Goal: Contribute content: Contribute content

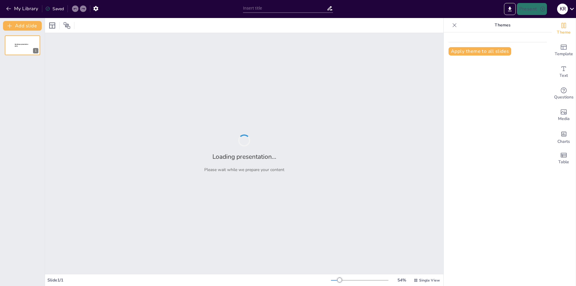
type input "Alimentación Saludable (comida saludable y chatarra)"
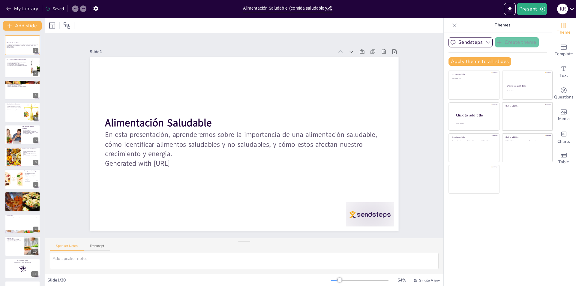
checkbox input "true"
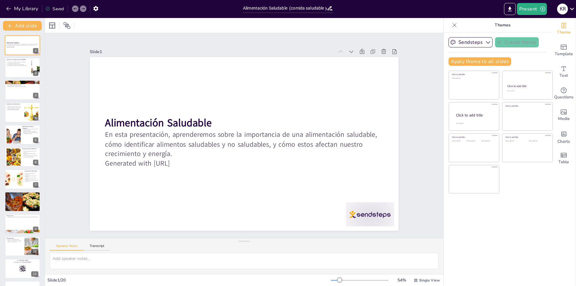
checkbox input "true"
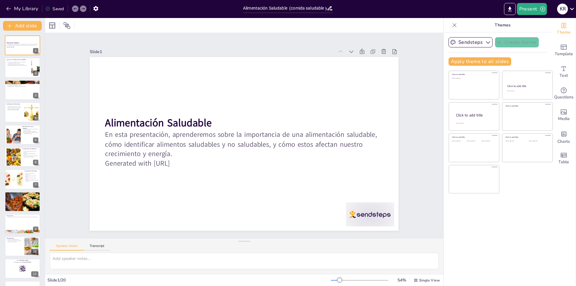
checkbox input "true"
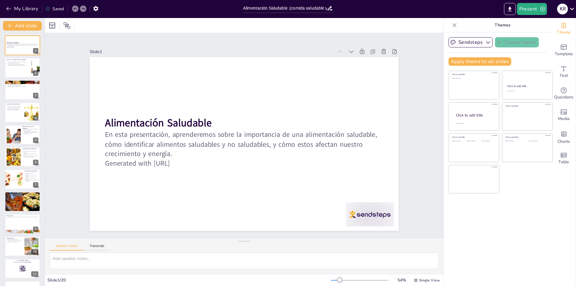
checkbox input "true"
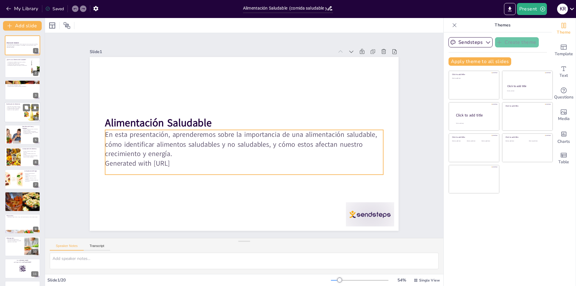
checkbox input "true"
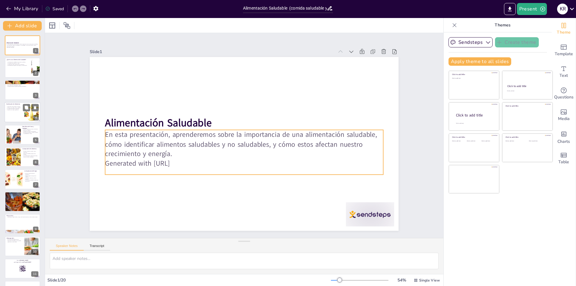
checkbox input "true"
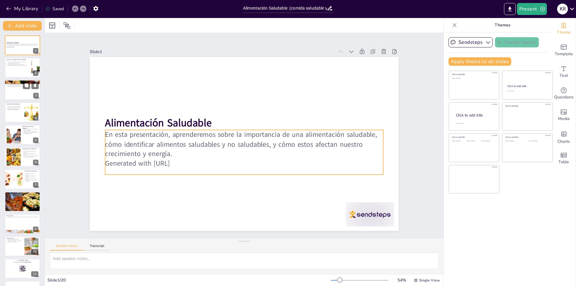
checkbox input "true"
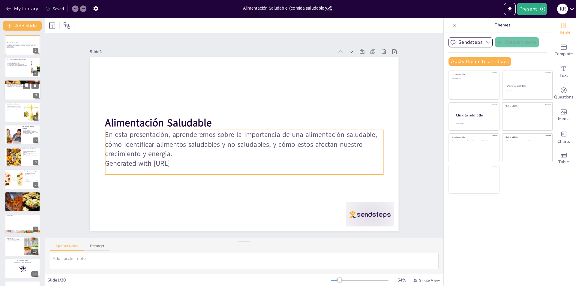
checkbox input "true"
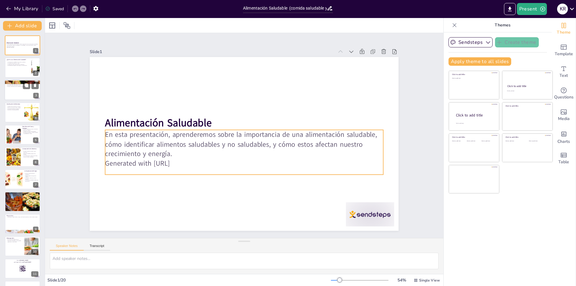
checkbox input "true"
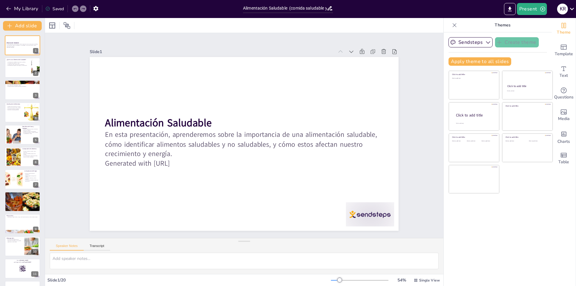
checkbox input "true"
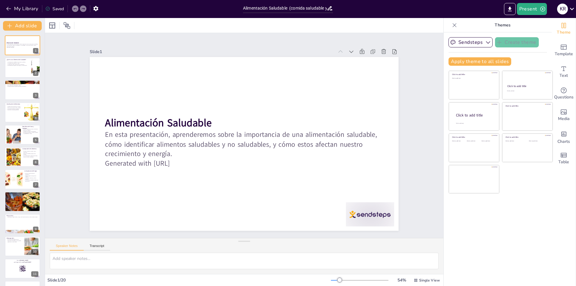
checkbox input "true"
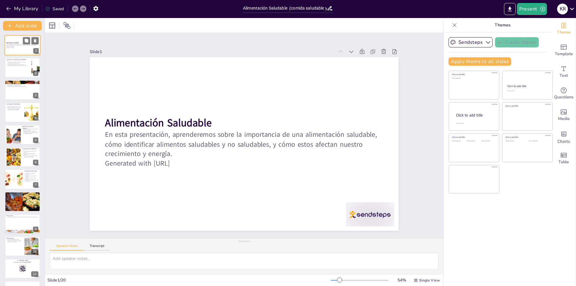
checkbox input "true"
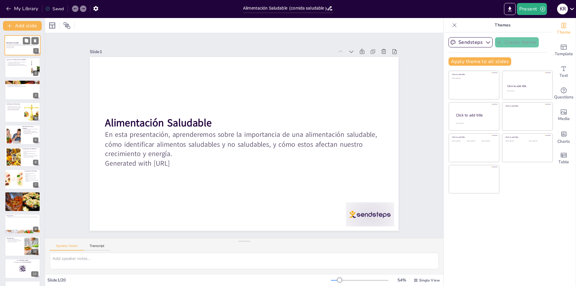
checkbox input "true"
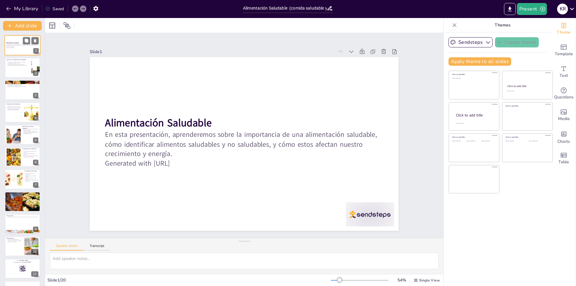
checkbox input "true"
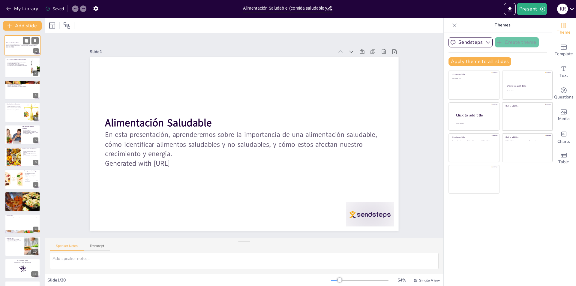
checkbox input "true"
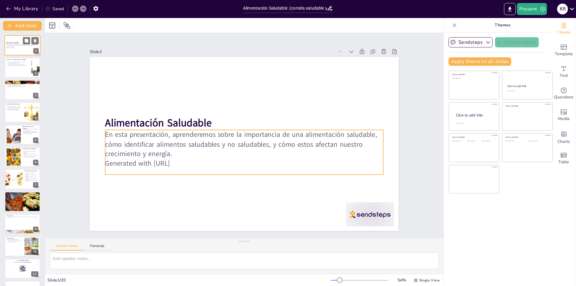
click at [23, 48] on p "Generated with [URL]" at bounding box center [22, 47] width 32 height 1
checkbox input "true"
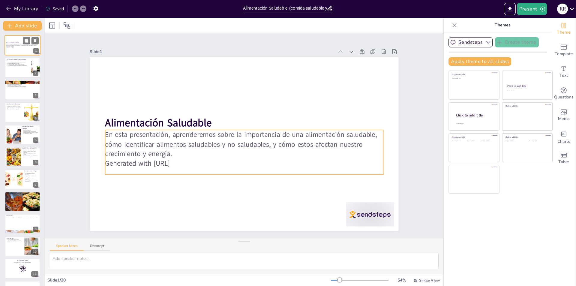
checkbox input "true"
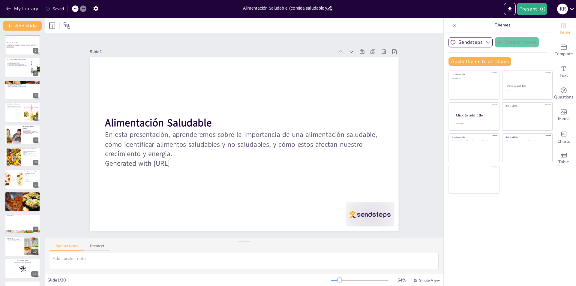
checkbox input "true"
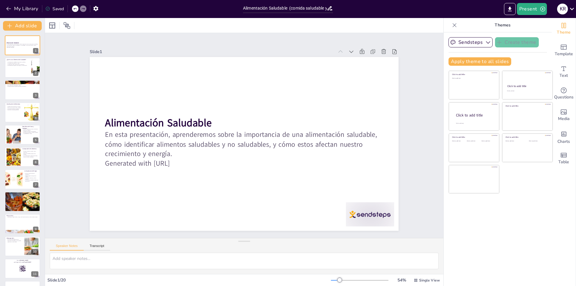
checkbox input "true"
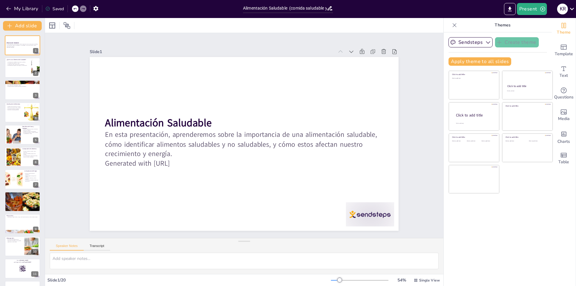
checkbox input "true"
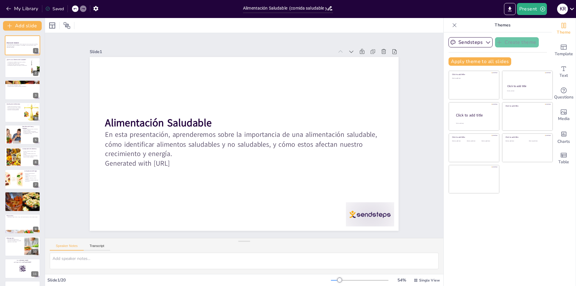
checkbox input "true"
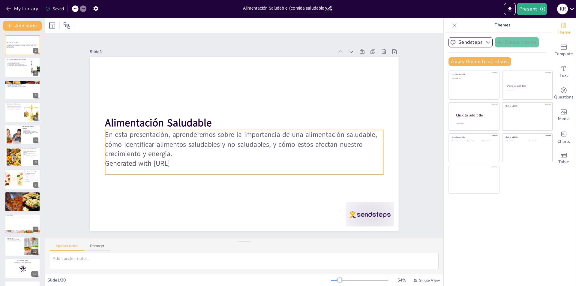
checkbox input "true"
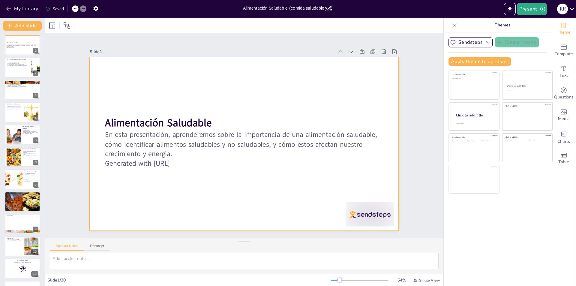
checkbox input "true"
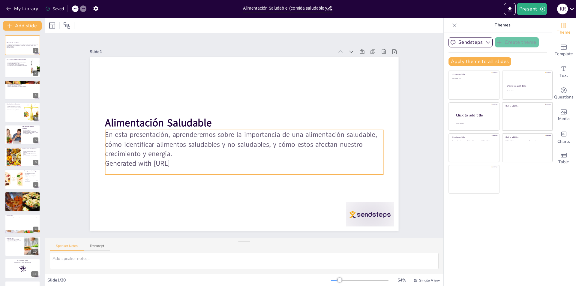
checkbox input "true"
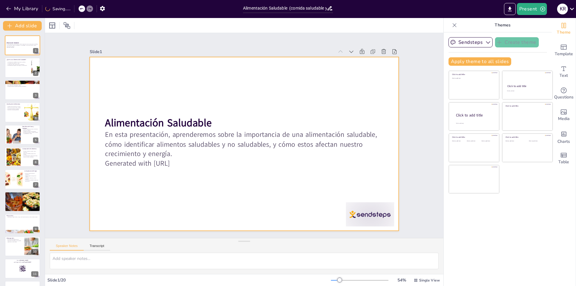
checkbox input "true"
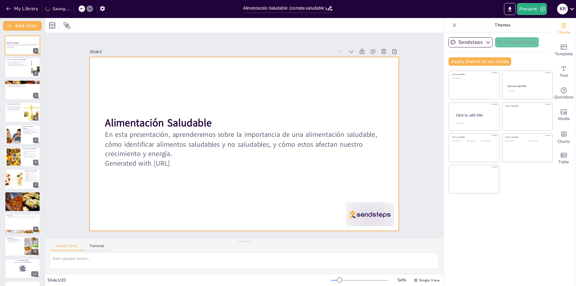
checkbox input "true"
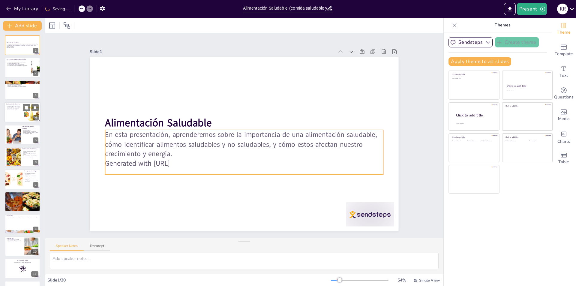
checkbox input "true"
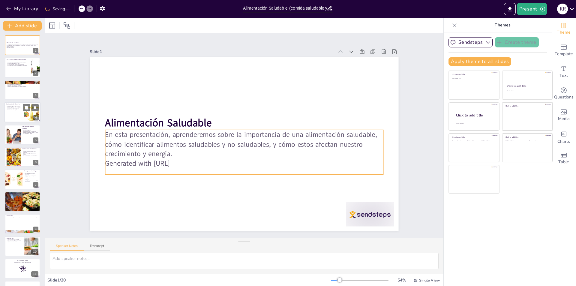
checkbox input "true"
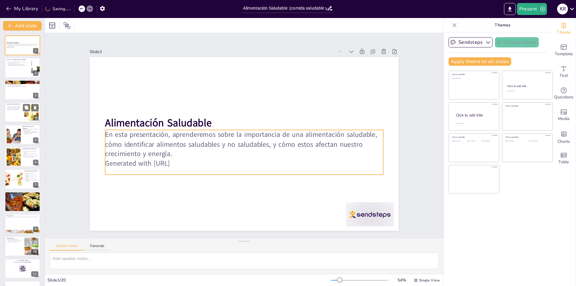
checkbox input "true"
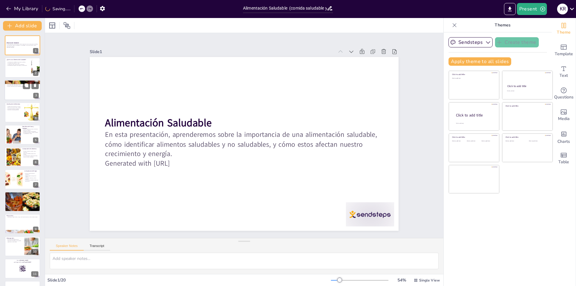
checkbox input "true"
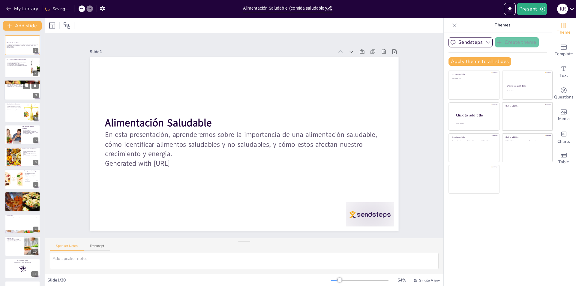
checkbox input "true"
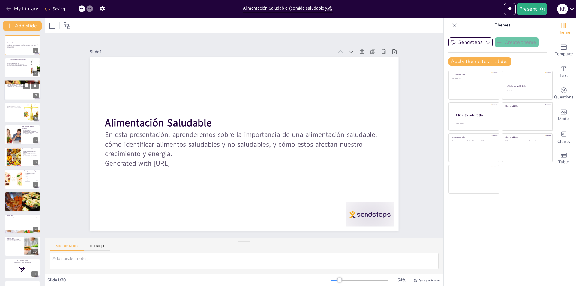
checkbox input "true"
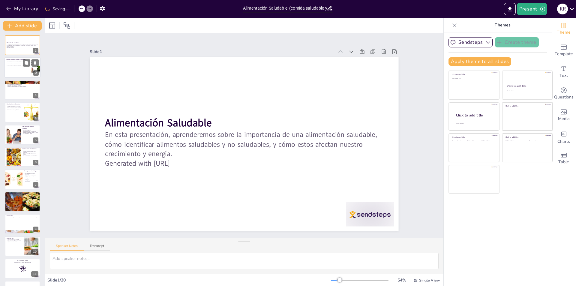
checkbox input "true"
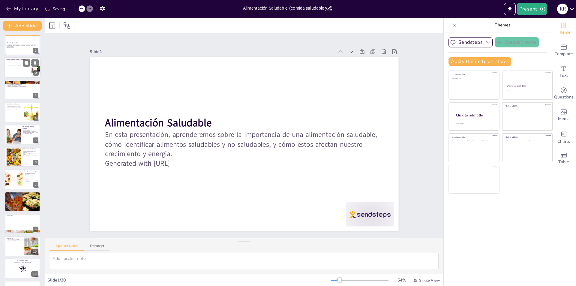
checkbox input "true"
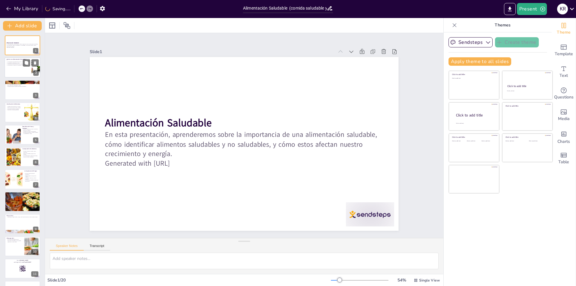
click at [20, 68] on div at bounding box center [22, 68] width 36 height 20
type textarea "Las frutas y verduras son componentes esenciales de una dieta equilibrada y sal…"
checkbox input "true"
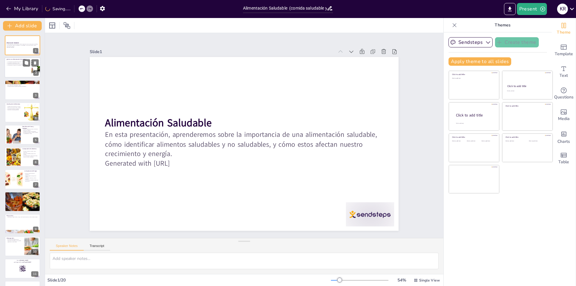
checkbox input "true"
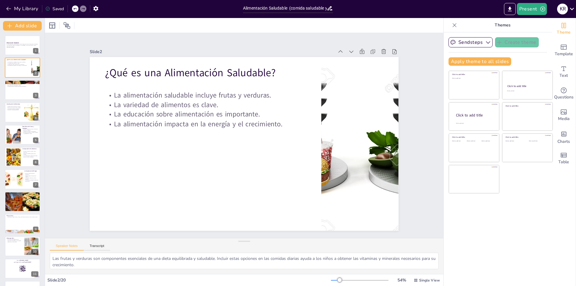
checkbox input "true"
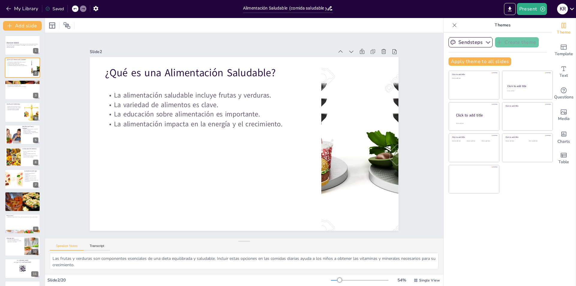
checkbox input "true"
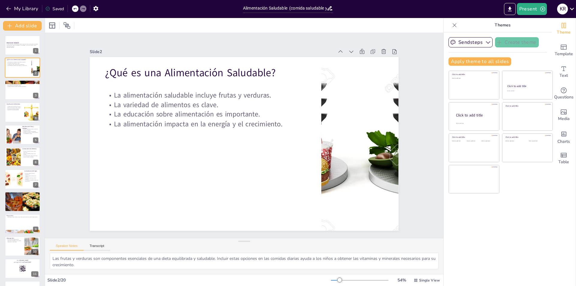
checkbox input "true"
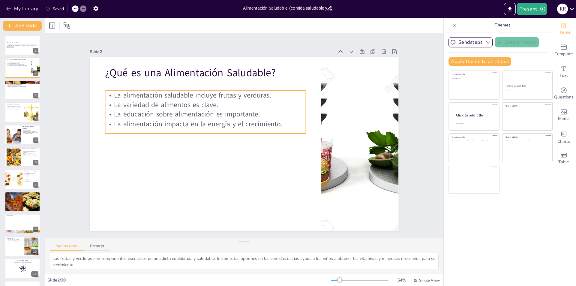
checkbox input "true"
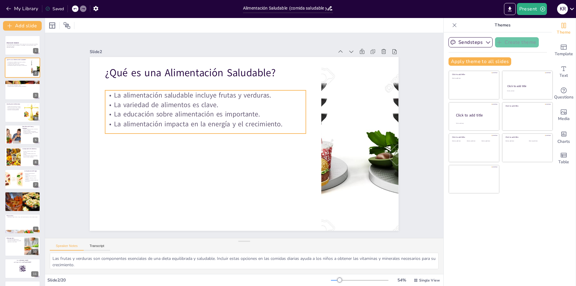
checkbox input "true"
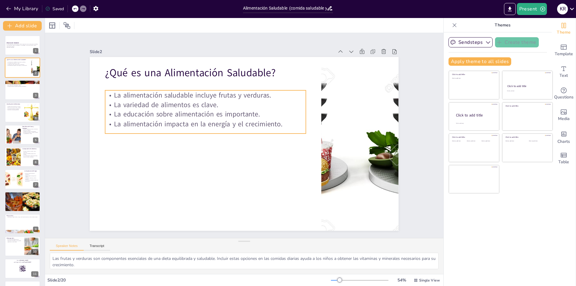
checkbox input "true"
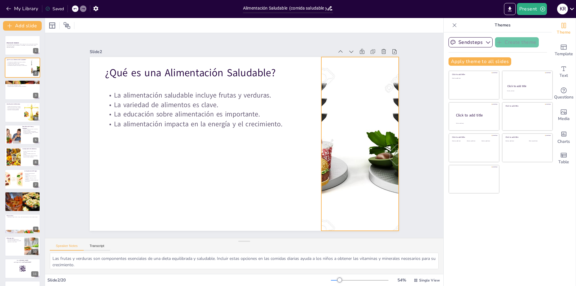
click at [345, 162] on div at bounding box center [299, 33] width 268 height 316
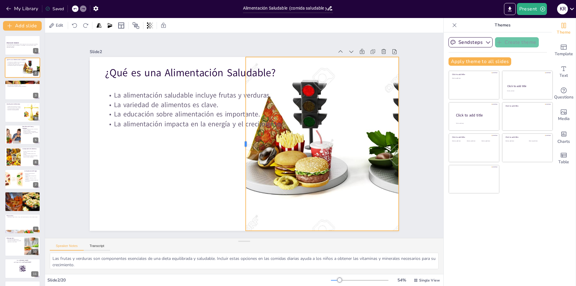
drag, startPoint x: 316, startPoint y: 139, endPoint x: 240, endPoint y: 139, distance: 75.6
click at [240, 139] on div at bounding box center [242, 143] width 23 height 173
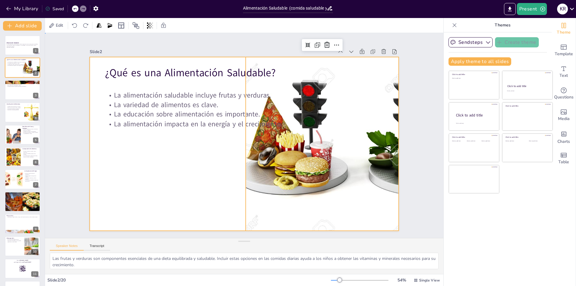
click at [217, 168] on div at bounding box center [240, 142] width 354 height 305
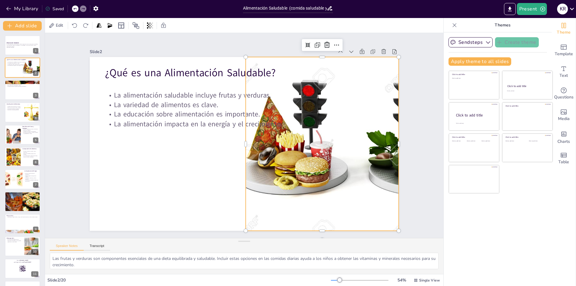
click at [259, 179] on div at bounding box center [358, 155] width 285 height 201
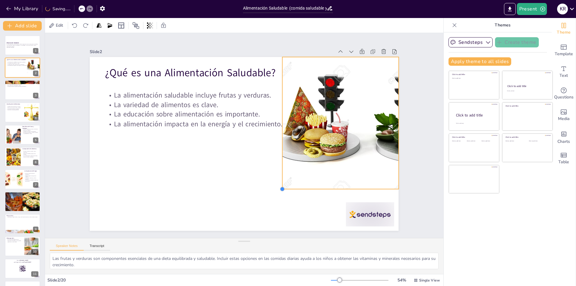
drag, startPoint x: 240, startPoint y: 230, endPoint x: 276, endPoint y: 182, distance: 59.9
click at [276, 182] on div "¿Qué es una Alimentación Saludable? La alimentación saludable incluye frutas y …" at bounding box center [244, 144] width 309 height 174
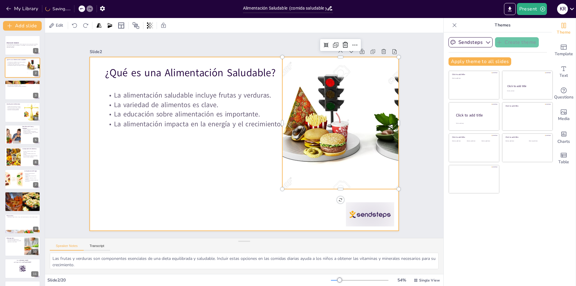
click at [249, 200] on div at bounding box center [243, 143] width 325 height 205
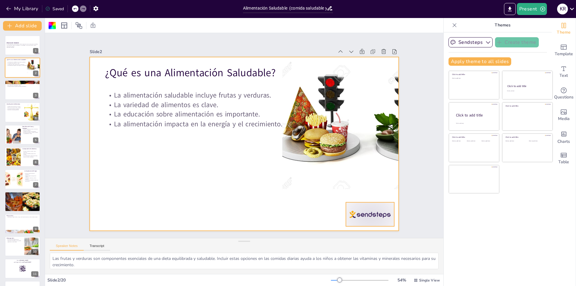
click at [363, 230] on div at bounding box center [339, 249] width 53 height 38
click at [300, 208] on div at bounding box center [244, 144] width 309 height 174
click at [16, 91] on div at bounding box center [22, 90] width 36 height 20
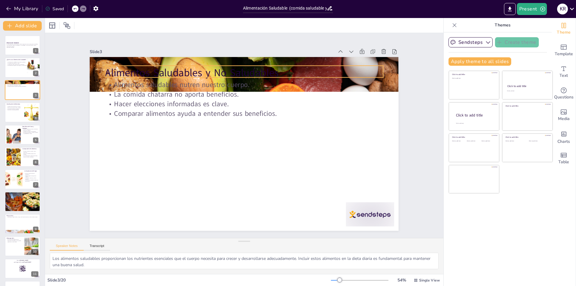
click at [216, 70] on p "Alimentos Saludables y No Saludables" at bounding box center [251, 73] width 278 height 43
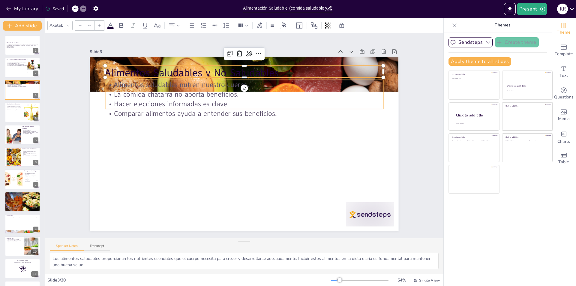
click at [201, 98] on p "Hacer elecciones informadas es clave." at bounding box center [251, 104] width 274 height 67
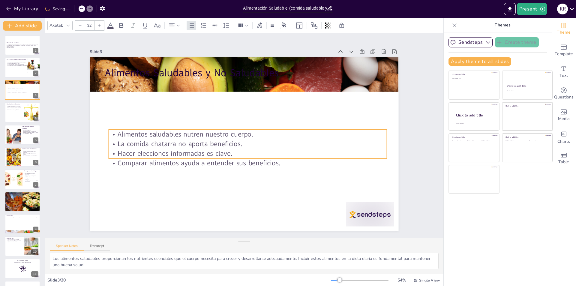
drag, startPoint x: 242, startPoint y: 90, endPoint x: 246, endPoint y: 138, distance: 48.1
click at [246, 139] on p "La comida chatarra no aporta beneficios." at bounding box center [248, 144] width 278 height 10
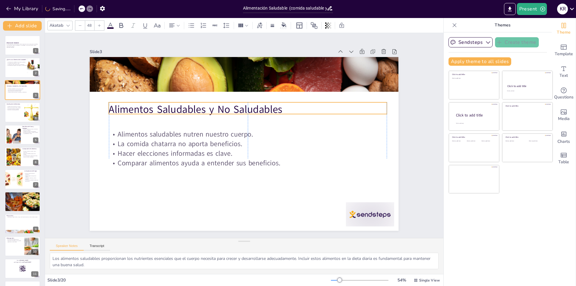
drag, startPoint x: 214, startPoint y: 69, endPoint x: 218, endPoint y: 106, distance: 36.7
click at [218, 106] on p "Alimentos Saludables y No Saludables" at bounding box center [253, 111] width 275 height 72
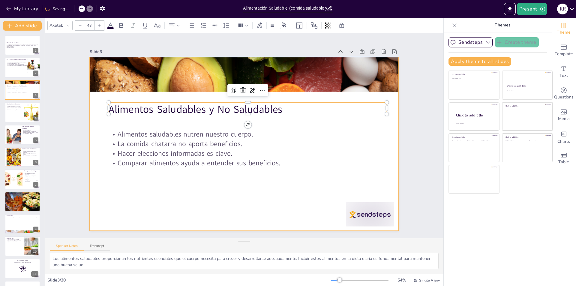
click at [215, 183] on div at bounding box center [244, 144] width 309 height 174
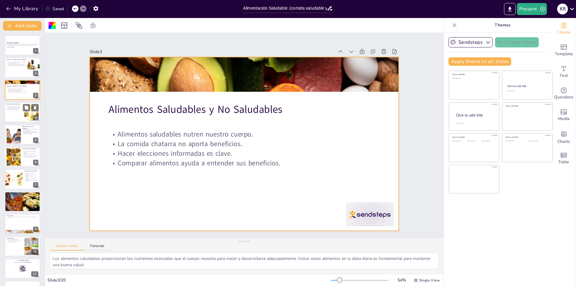
click at [18, 109] on p "Fomentar una dieta equilibrada." at bounding box center [14, 109] width 16 height 1
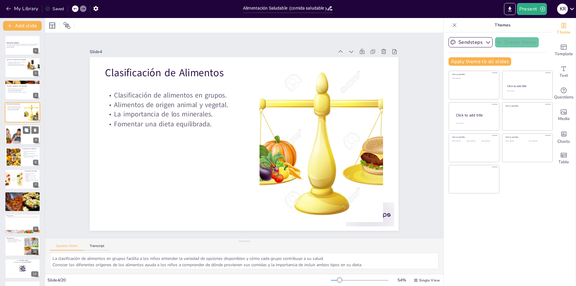
click at [17, 137] on div at bounding box center [13, 134] width 27 height 18
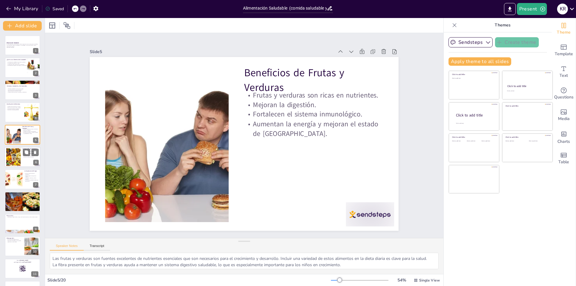
click at [27, 157] on p "Fomentar hábitos saludables." at bounding box center [30, 156] width 16 height 1
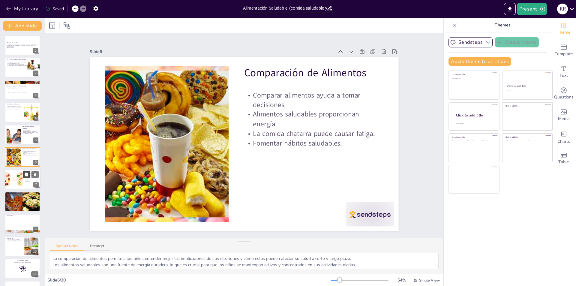
click at [25, 177] on button at bounding box center [26, 174] width 7 height 7
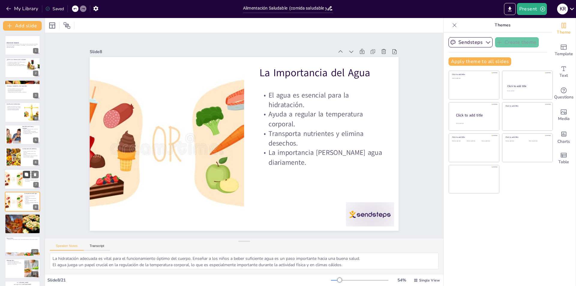
scroll to position [43, 0]
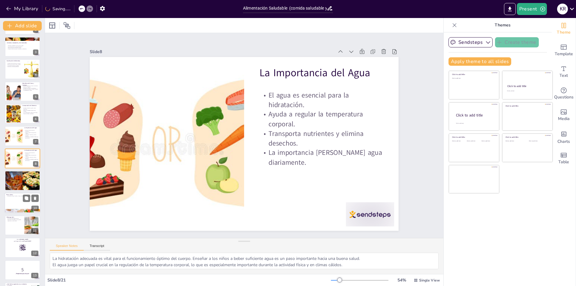
click at [22, 199] on div at bounding box center [22, 203] width 36 height 20
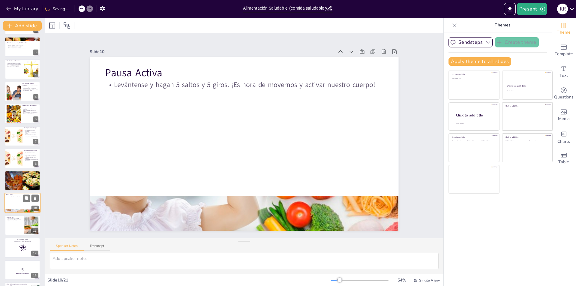
scroll to position [88, 0]
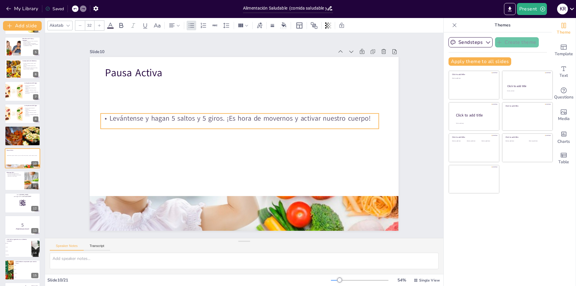
drag, startPoint x: 244, startPoint y: 89, endPoint x: 240, endPoint y: 123, distance: 33.9
click at [240, 123] on div "Levántense y hagan 5 saltos y 5 giros. ¡Es hora de movernos y activar nuestro c…" at bounding box center [241, 120] width 278 height 44
click at [20, 179] on div at bounding box center [22, 180] width 36 height 20
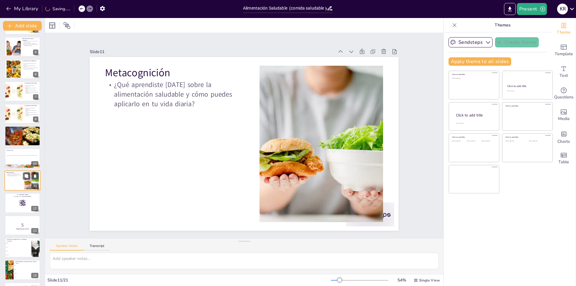
scroll to position [110, 0]
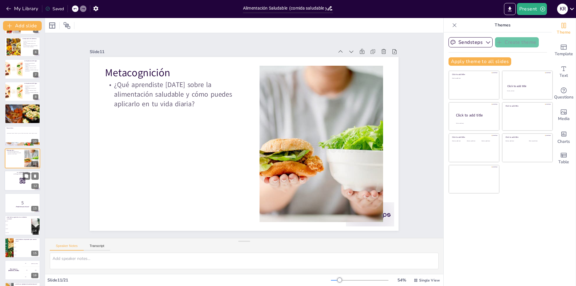
click at [11, 187] on div at bounding box center [22, 180] width 36 height 20
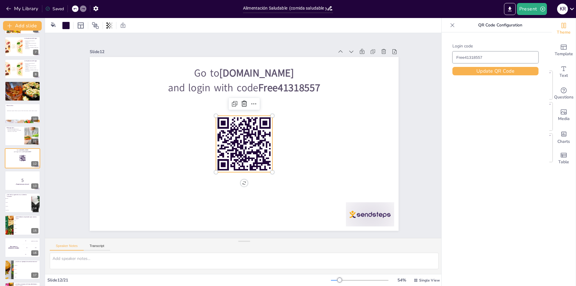
click at [243, 137] on rect at bounding box center [243, 140] width 1 height 8
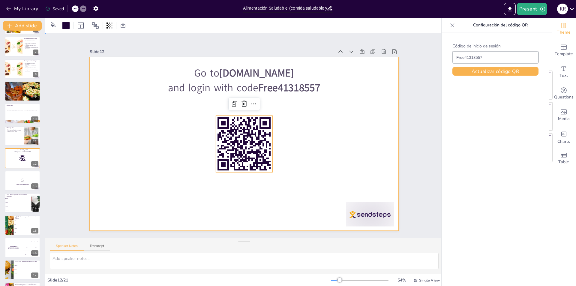
click at [315, 129] on div at bounding box center [243, 143] width 325 height 205
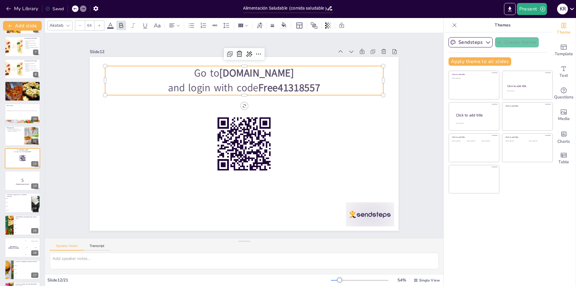
click at [286, 115] on strong "Free41318557" at bounding box center [310, 144] width 48 height 58
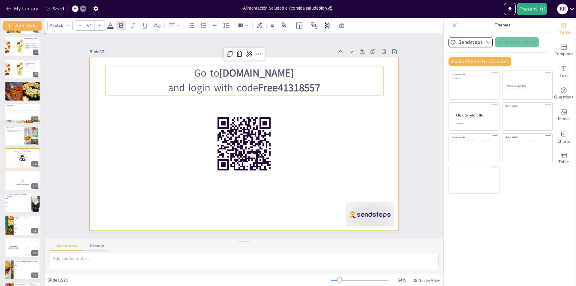
click at [321, 148] on div at bounding box center [238, 141] width 336 height 346
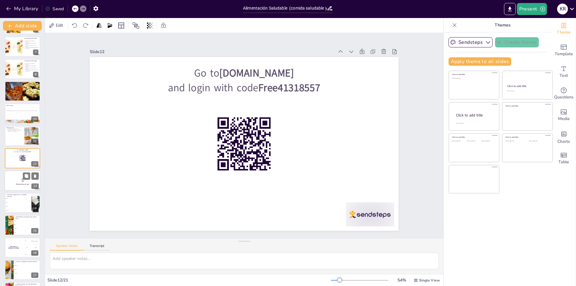
click at [25, 181] on p "5" at bounding box center [22, 180] width 32 height 7
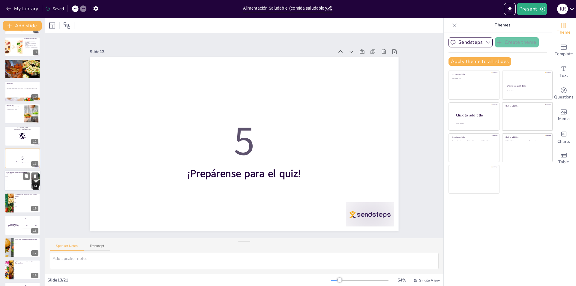
click at [11, 182] on li "Refresco" at bounding box center [17, 184] width 27 height 4
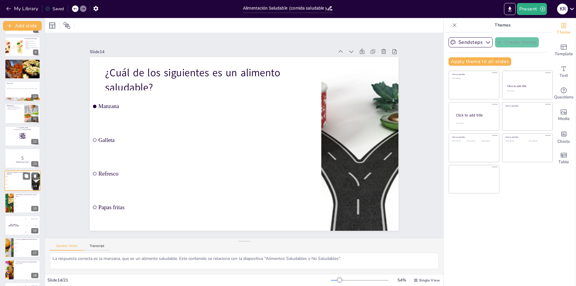
scroll to position [177, 0]
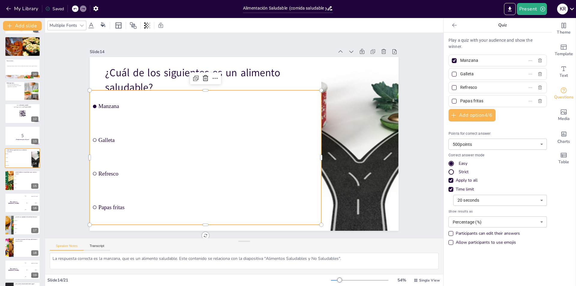
click at [139, 105] on ul "Manzana Galleta Refresco Papas fritas" at bounding box center [218, 99] width 158 height 244
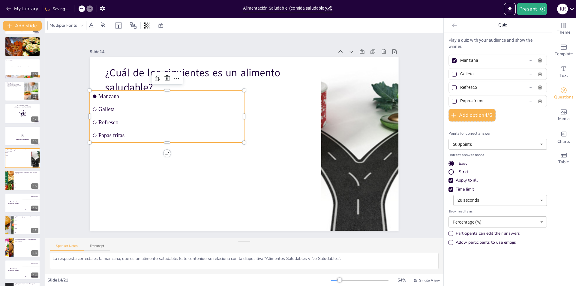
click at [166, 121] on span "Refresco" at bounding box center [171, 114] width 143 height 21
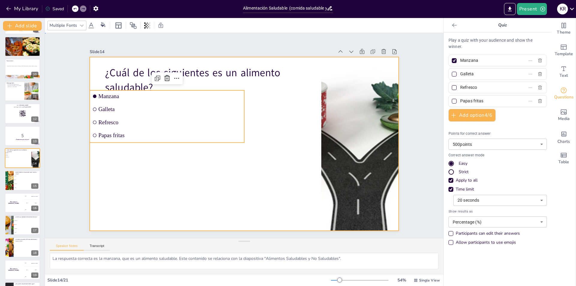
click at [187, 179] on div at bounding box center [240, 142] width 354 height 305
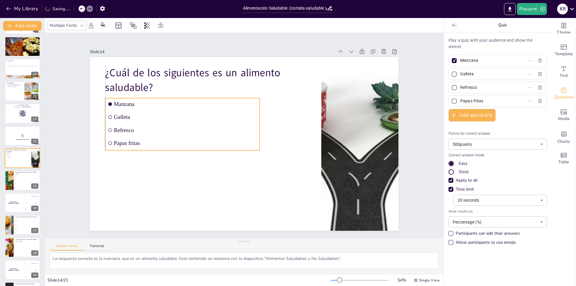
drag, startPoint x: 181, startPoint y: 122, endPoint x: 195, endPoint y: 130, distance: 15.6
click at [195, 130] on span "Refresco" at bounding box center [186, 123] width 143 height 21
click at [25, 183] on li "Refresco" at bounding box center [26, 184] width 27 height 4
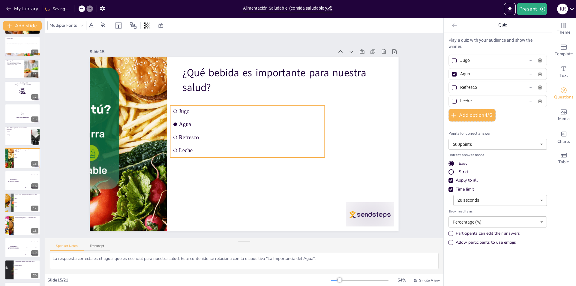
drag, startPoint x: 223, startPoint y: 101, endPoint x: 225, endPoint y: 116, distance: 15.2
click at [225, 116] on ul "Jugo Agua Refresco Leche" at bounding box center [247, 131] width 154 height 52
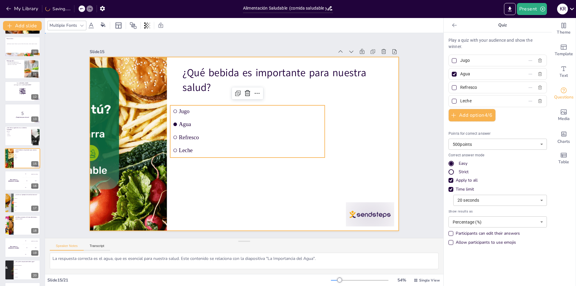
click at [211, 193] on div at bounding box center [244, 144] width 309 height 174
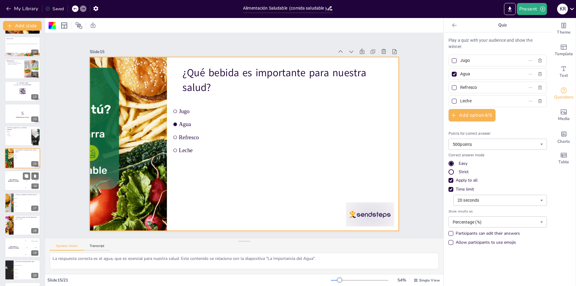
click at [12, 187] on div "The winner is [PERSON_NAME]" at bounding box center [13, 180] width 18 height 20
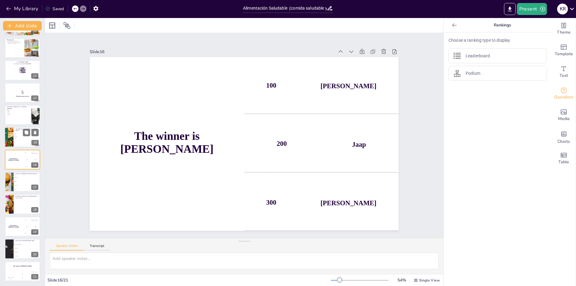
click at [19, 143] on div at bounding box center [22, 137] width 36 height 20
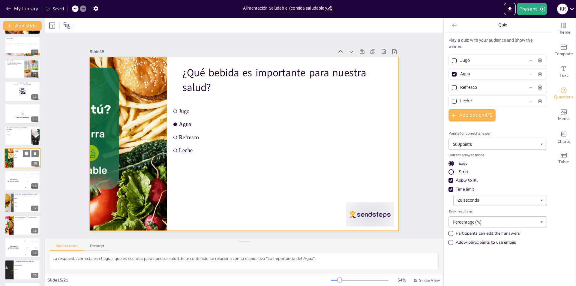
click at [20, 161] on div at bounding box center [22, 158] width 36 height 20
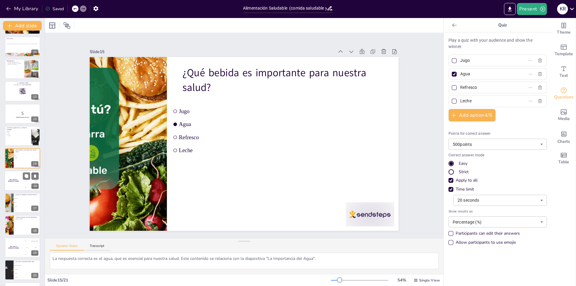
click at [20, 182] on div "The winner is [PERSON_NAME]" at bounding box center [13, 180] width 18 height 20
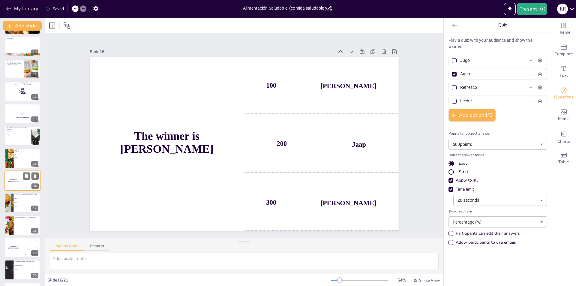
scroll to position [220, 0]
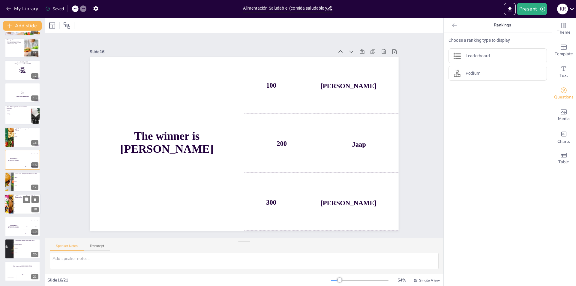
click at [20, 205] on li "2" at bounding box center [26, 204] width 27 height 4
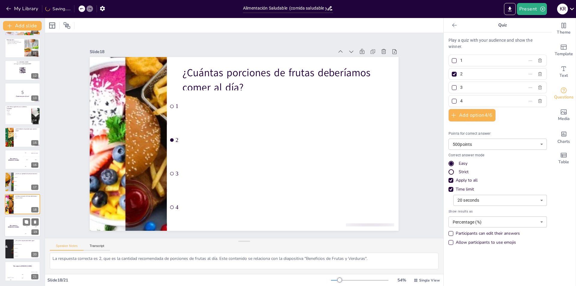
click at [20, 225] on div "The winner is [PERSON_NAME]" at bounding box center [13, 226] width 18 height 20
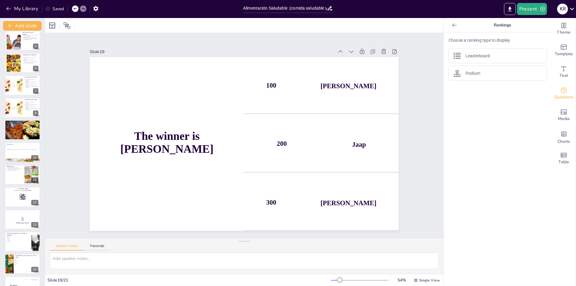
scroll to position [0, 0]
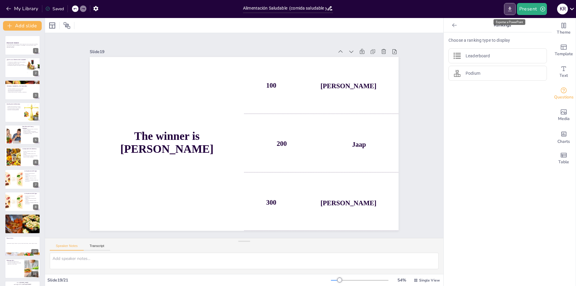
click at [507, 7] on icon "Export to PowerPoint" at bounding box center [510, 9] width 6 height 6
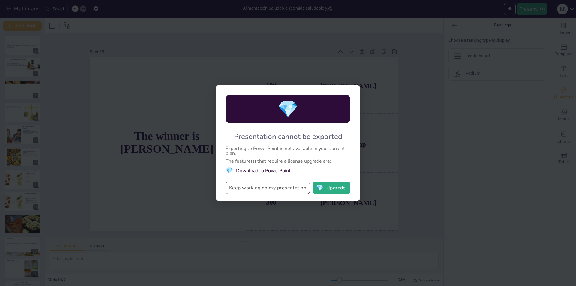
click at [256, 187] on button "Keep working on my presentation" at bounding box center [268, 188] width 84 height 12
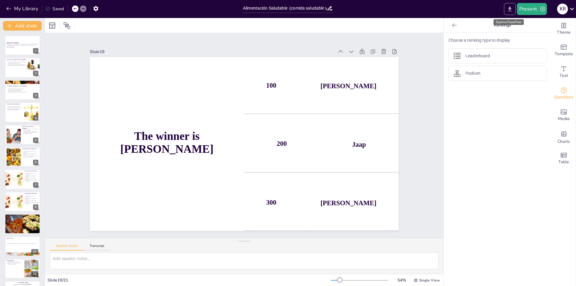
click at [512, 6] on icon "Export to PowerPoint" at bounding box center [510, 9] width 6 height 6
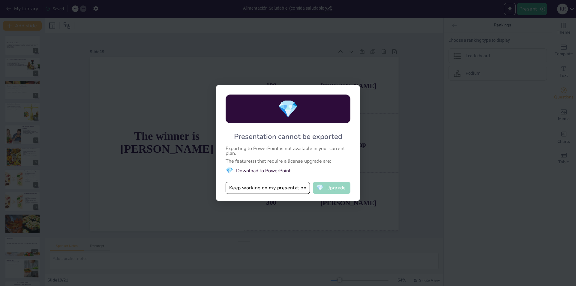
click at [333, 186] on button "💎 Upgrade" at bounding box center [331, 188] width 37 height 12
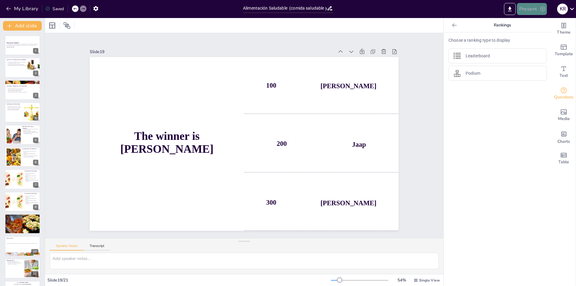
click at [542, 7] on icon "button" at bounding box center [543, 9] width 6 height 6
click at [534, 25] on li "Presentación de vista previa" at bounding box center [547, 22] width 60 height 10
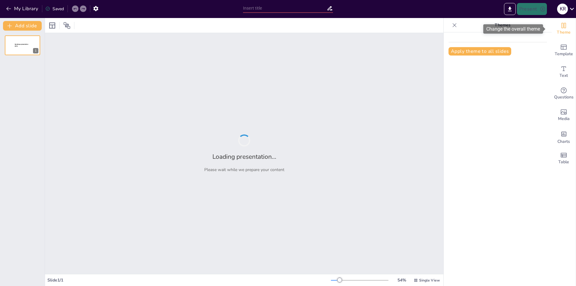
type input "Alimentación Saludable (comida saludable y chatarra)"
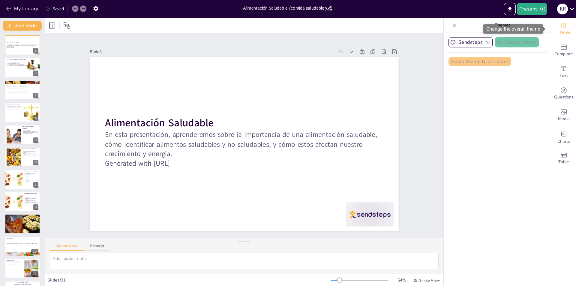
checkbox input "true"
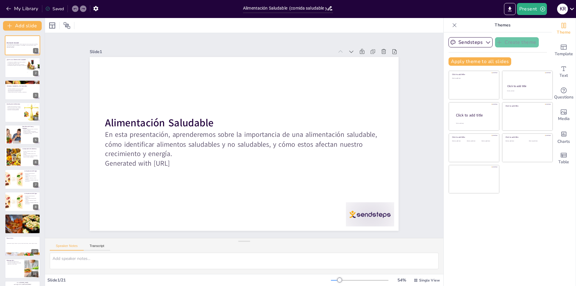
checkbox input "true"
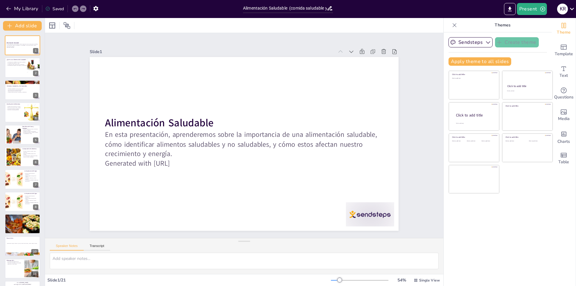
checkbox input "true"
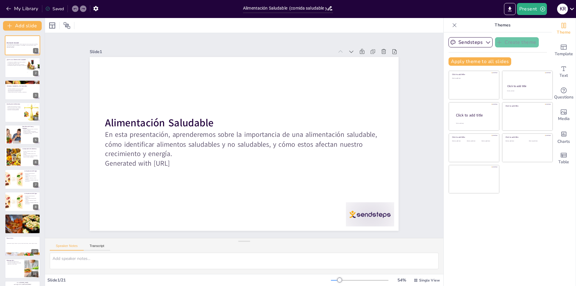
checkbox input "true"
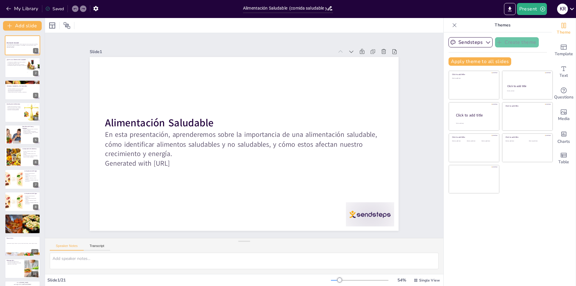
checkbox input "true"
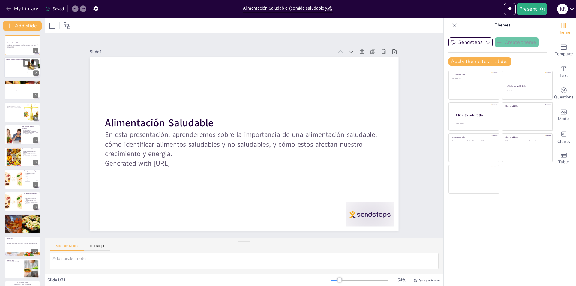
checkbox input "true"
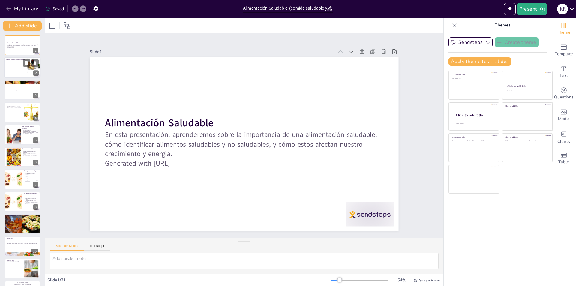
checkbox input "true"
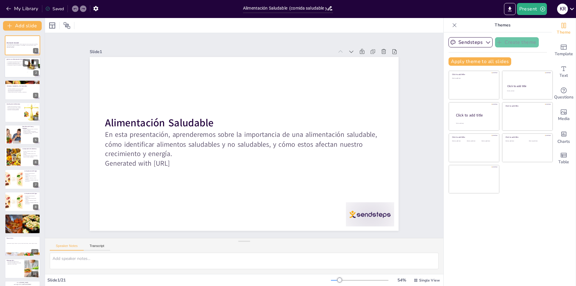
checkbox input "true"
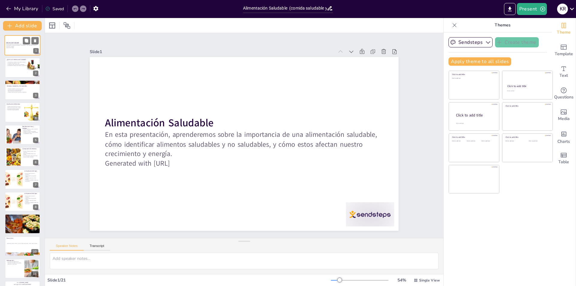
checkbox input "true"
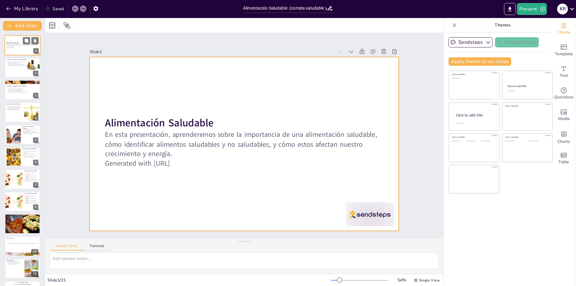
checkbox input "true"
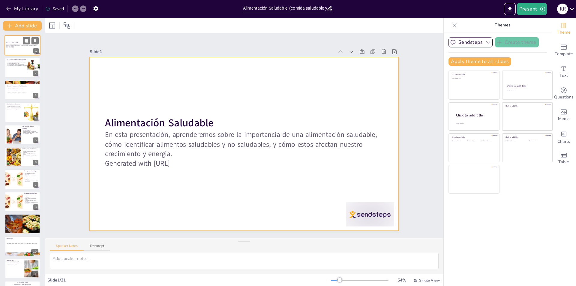
checkbox input "true"
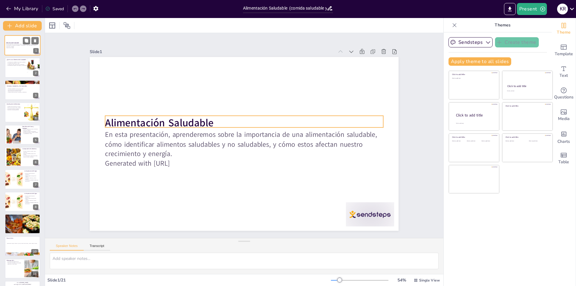
click at [10, 42] on strong "Alimentación Saludable" at bounding box center [12, 42] width 13 height 1
checkbox input "true"
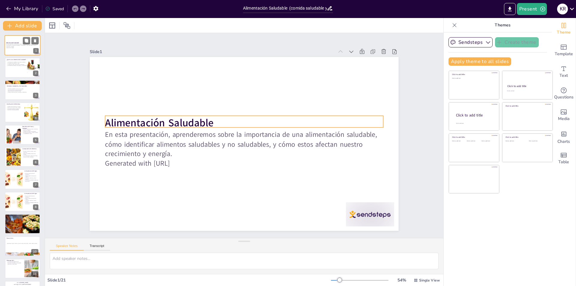
checkbox input "true"
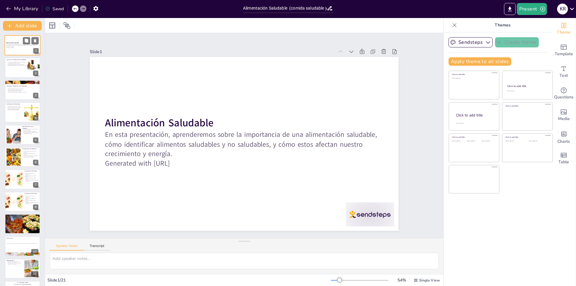
checkbox input "true"
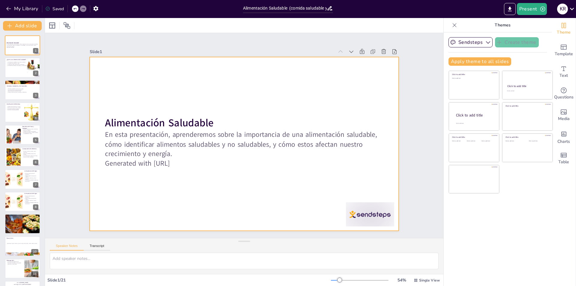
checkbox input "true"
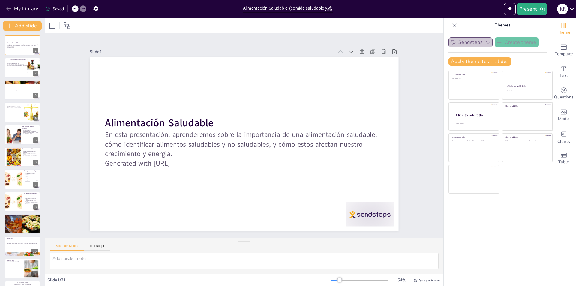
click at [485, 41] on icon "button" at bounding box center [488, 42] width 6 height 6
checkbox input "true"
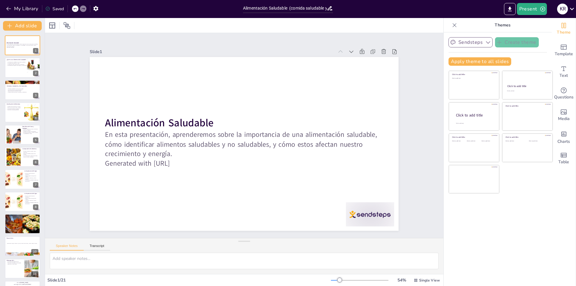
checkbox input "true"
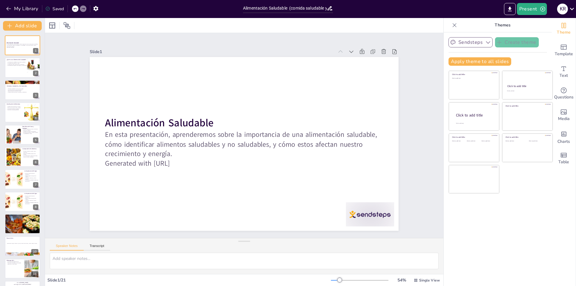
checkbox input "true"
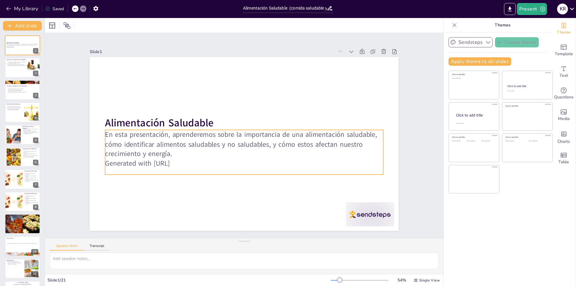
checkbox input "true"
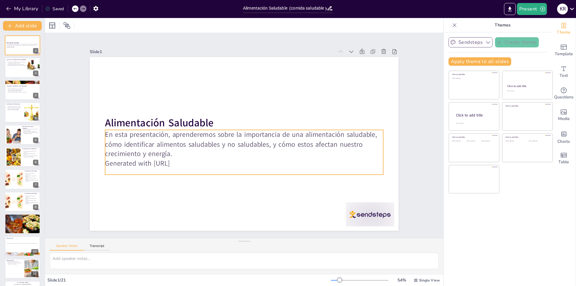
checkbox input "true"
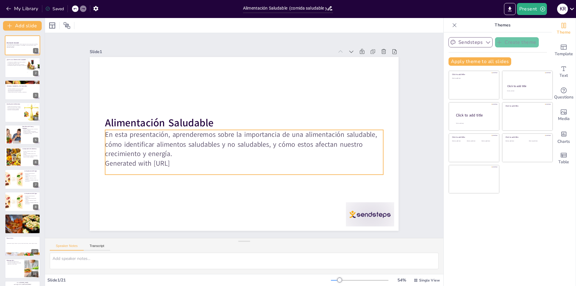
checkbox input "true"
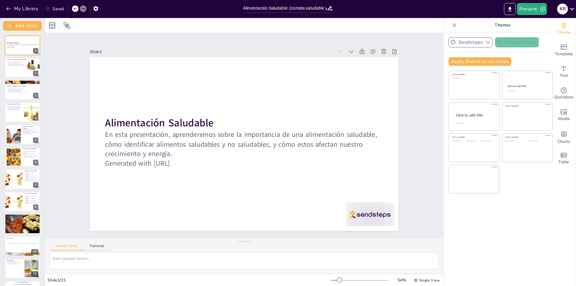
checkbox input "true"
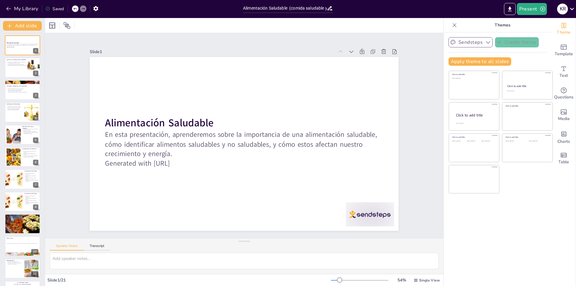
checkbox input "true"
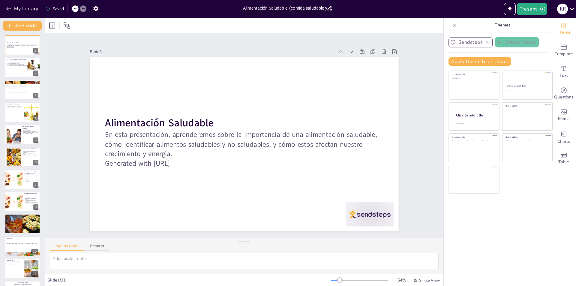
checkbox input "true"
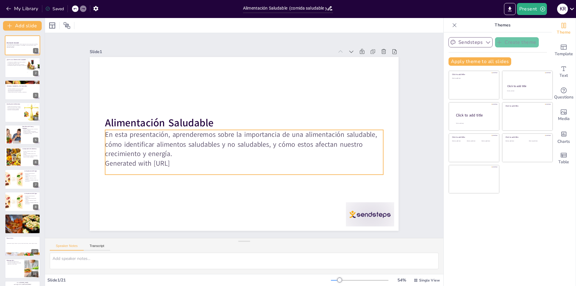
checkbox input "true"
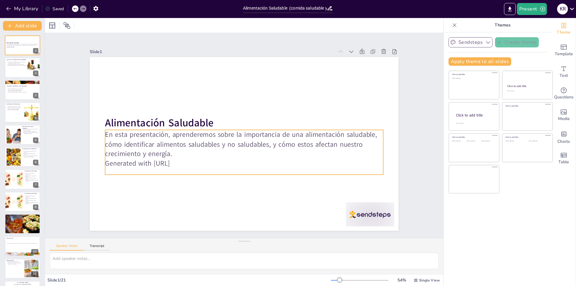
checkbox input "true"
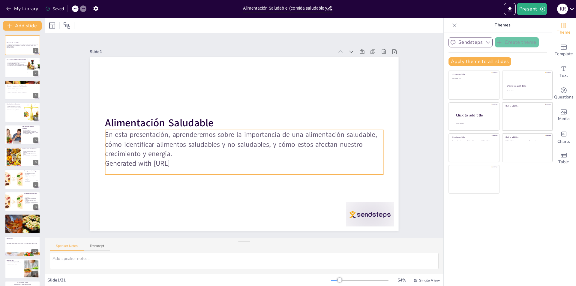
checkbox input "true"
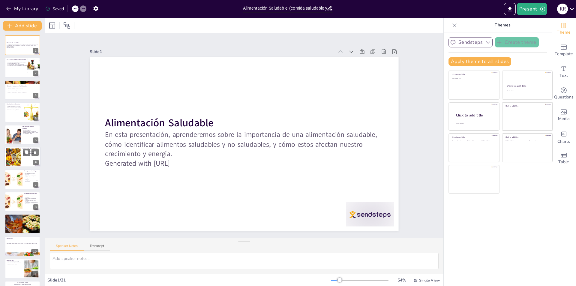
checkbox input "true"
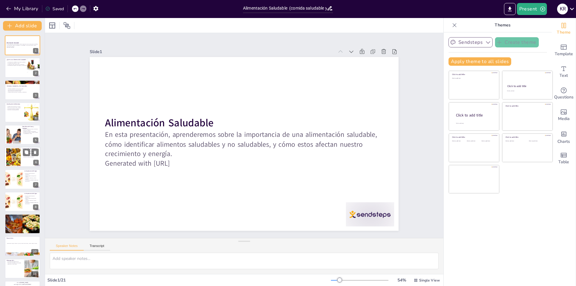
checkbox input "true"
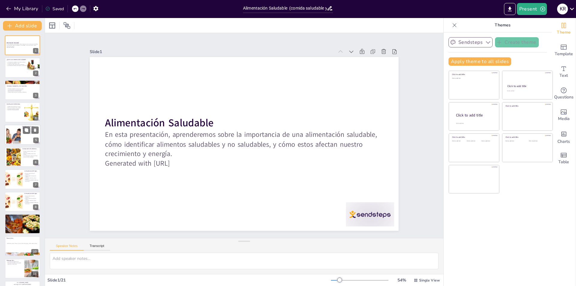
checkbox input "true"
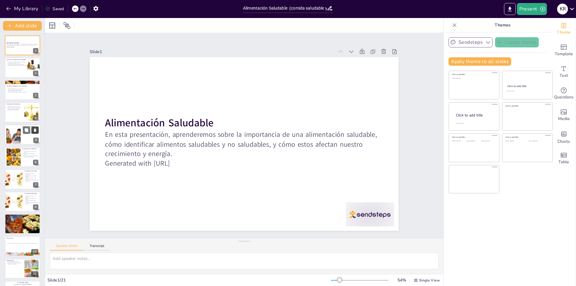
checkbox input "true"
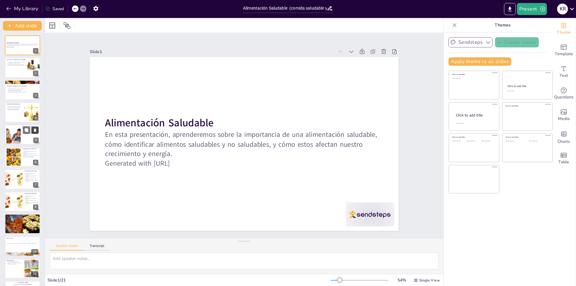
checkbox input "true"
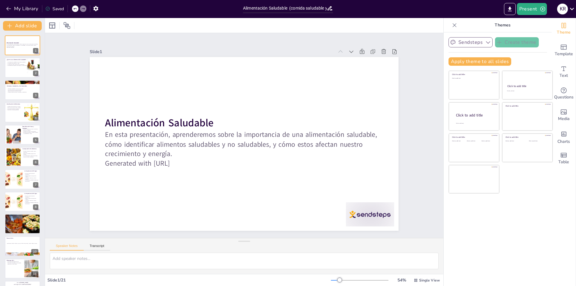
checkbox input "true"
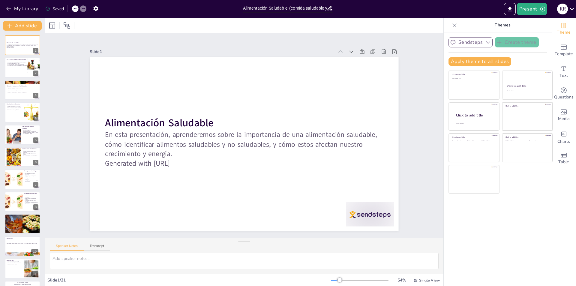
checkbox input "true"
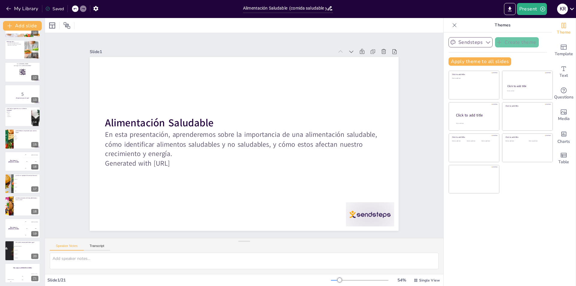
scroll to position [220, 0]
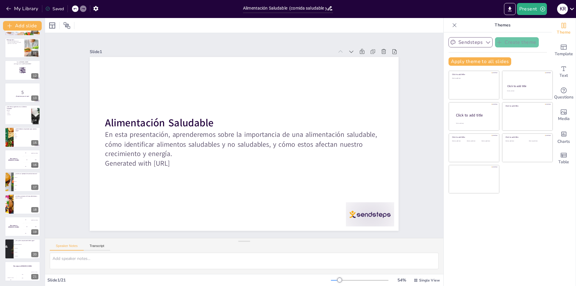
checkbox input "true"
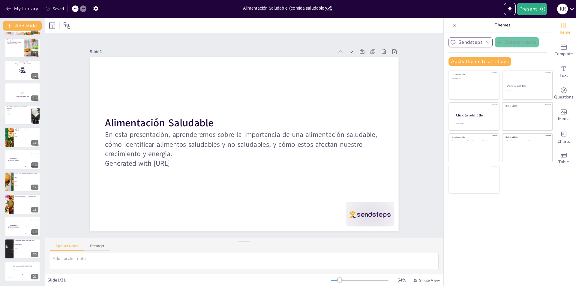
checkbox input "true"
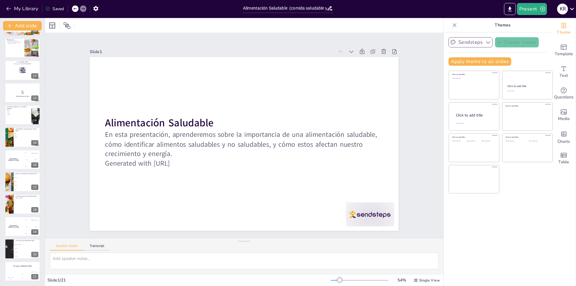
checkbox input "true"
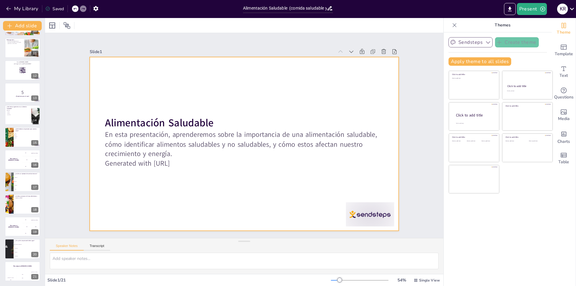
checkbox input "true"
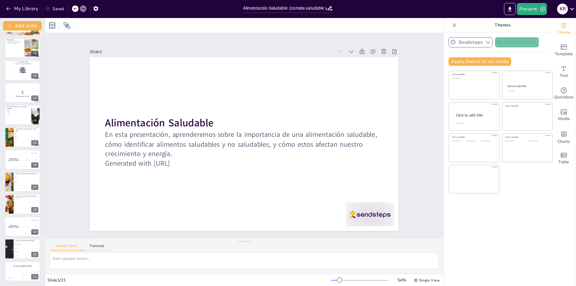
scroll to position [0, 0]
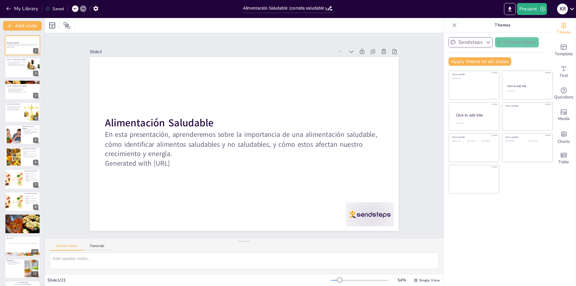
checkbox input "true"
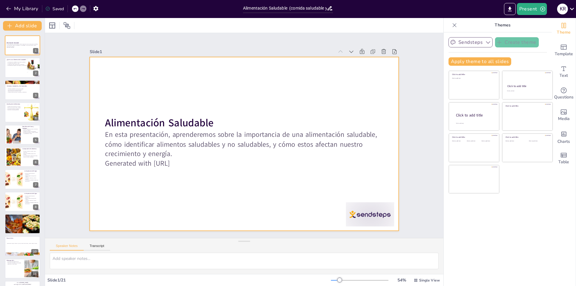
checkbox input "true"
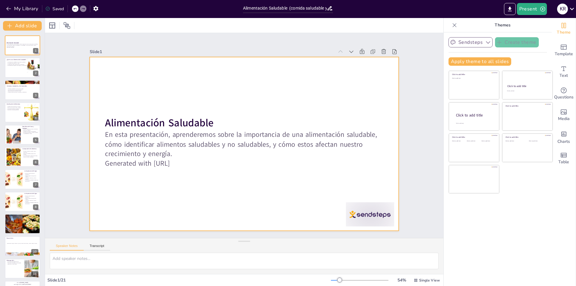
checkbox input "true"
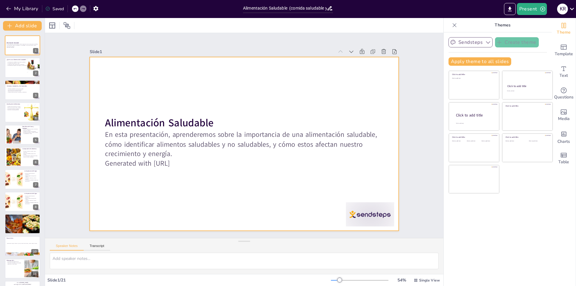
checkbox input "true"
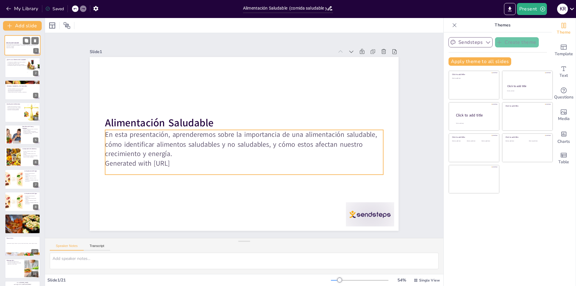
click at [11, 45] on p "En esta presentación, aprenderemos sobre la importancia de una alimentación sal…" at bounding box center [22, 45] width 32 height 3
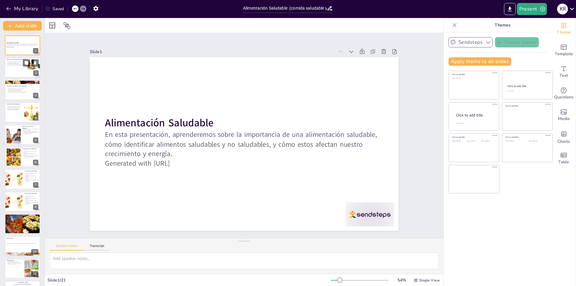
click at [12, 63] on p "La variedad de alimentos es clave." at bounding box center [17, 62] width 23 height 1
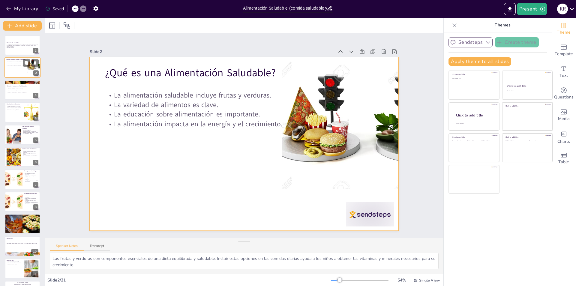
click at [20, 66] on div at bounding box center [22, 68] width 36 height 20
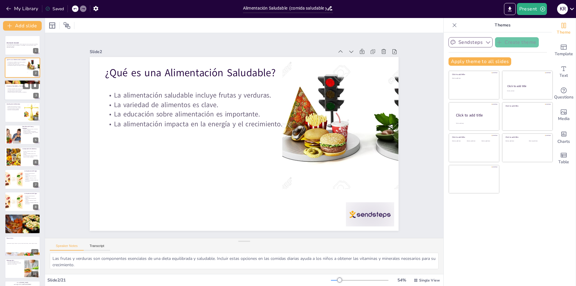
click at [12, 92] on p "Comparar alimentos ayuda a entender sus beneficios." at bounding box center [23, 92] width 32 height 1
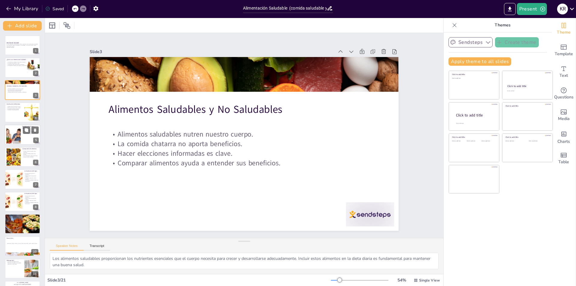
click at [18, 136] on div at bounding box center [13, 134] width 27 height 18
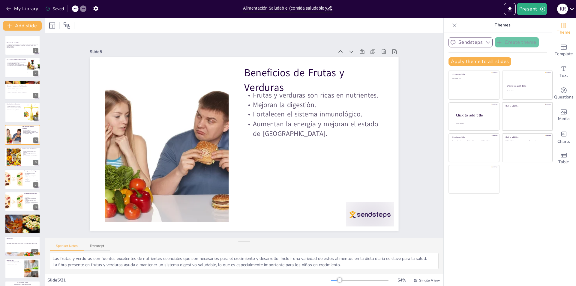
click at [572, 8] on icon at bounding box center [572, 9] width 8 height 8
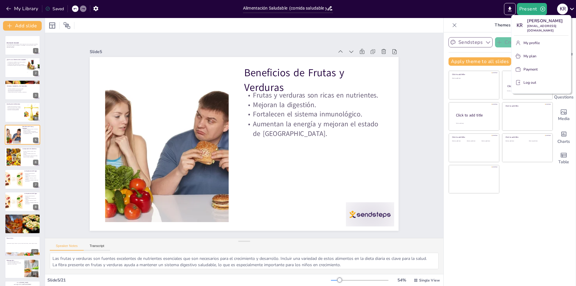
click at [534, 196] on div at bounding box center [288, 143] width 576 height 286
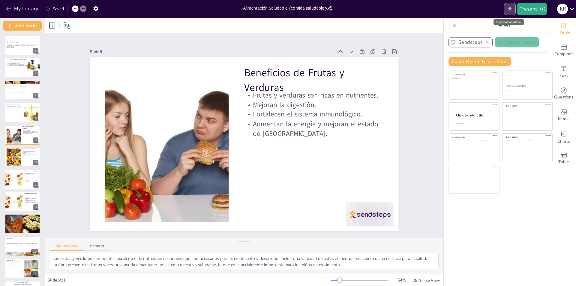
click at [509, 9] on icon "Export to PowerPoint" at bounding box center [510, 9] width 4 height 4
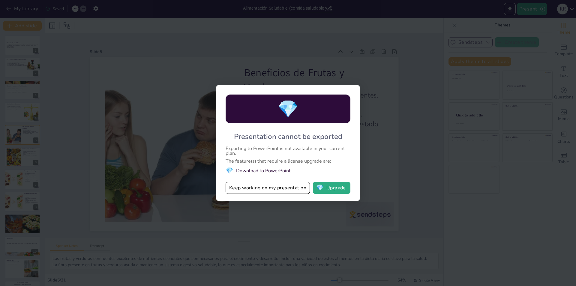
click at [274, 147] on div "Exporting to PowerPoint is not available in your current plan." at bounding box center [288, 151] width 125 height 10
click at [272, 148] on div "Exporting to PowerPoint is not available in your current plan." at bounding box center [288, 151] width 125 height 10
click at [231, 149] on div "Exporting to PowerPoint is not available in your current plan." at bounding box center [288, 151] width 125 height 10
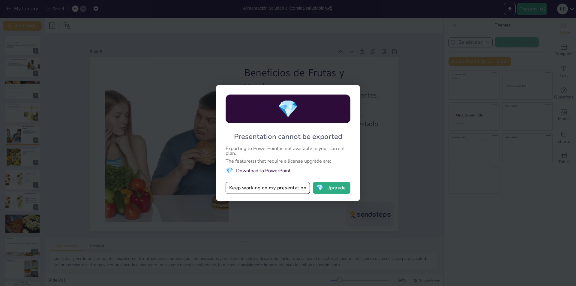
click at [231, 149] on div "Exporting to PowerPoint is not available in your current plan." at bounding box center [288, 151] width 125 height 10
click at [297, 109] on span "💎" at bounding box center [287, 108] width 21 height 23
click at [335, 186] on button "💎 Upgrade" at bounding box center [331, 188] width 37 height 12
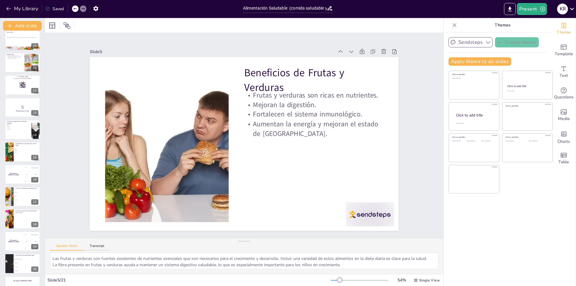
scroll to position [220, 0]
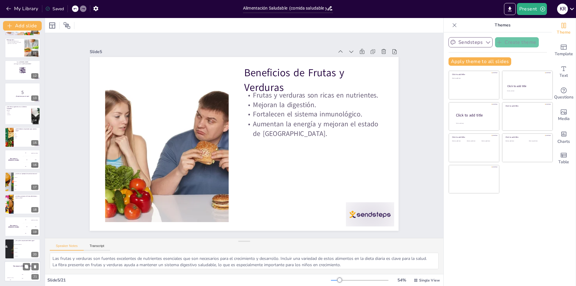
click at [28, 271] on div "The winner is [PERSON_NAME]" at bounding box center [22, 266] width 36 height 10
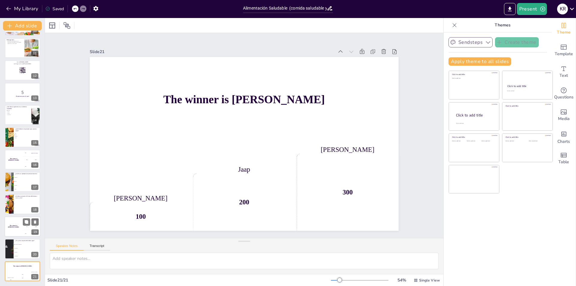
click at [26, 226] on div "200 Jaap" at bounding box center [31, 226] width 18 height 7
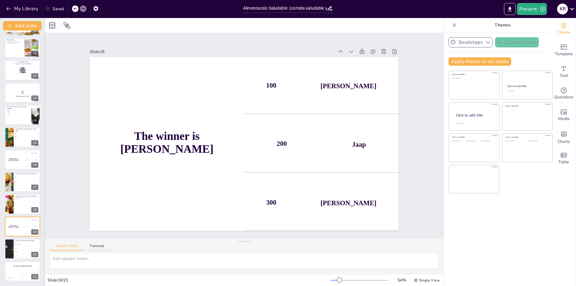
click at [44, 185] on div at bounding box center [44, 152] width 2 height 268
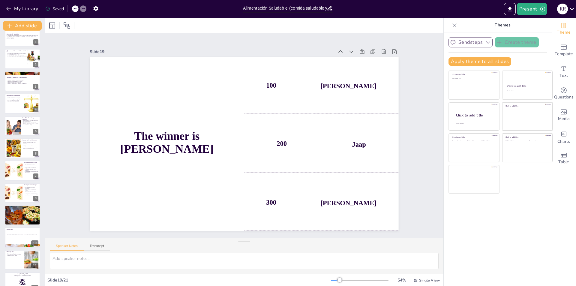
scroll to position [0, 0]
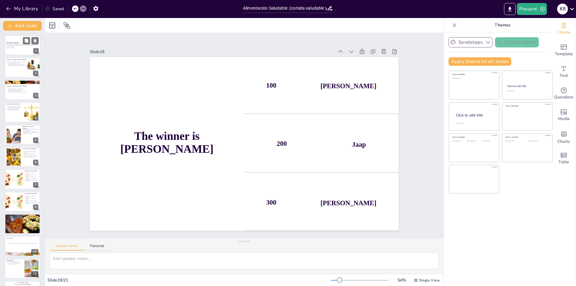
click at [16, 53] on div at bounding box center [22, 45] width 36 height 20
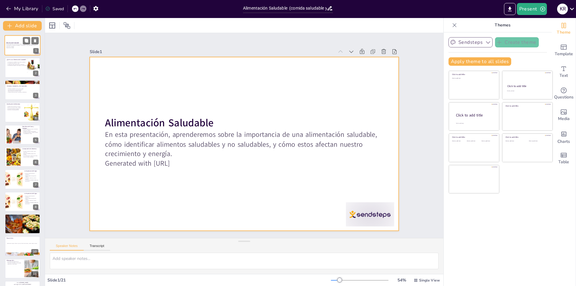
click at [17, 51] on div at bounding box center [22, 45] width 36 height 20
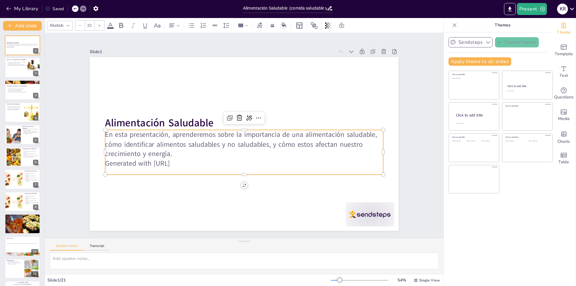
click at [144, 138] on p "En esta presentación, aprenderemos sobre la importancia de una alimentación sal…" at bounding box center [242, 144] width 279 height 58
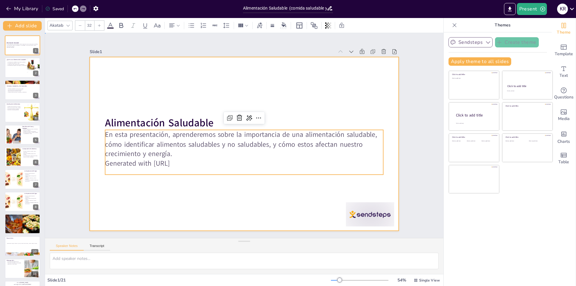
click at [187, 184] on div at bounding box center [243, 143] width 325 height 205
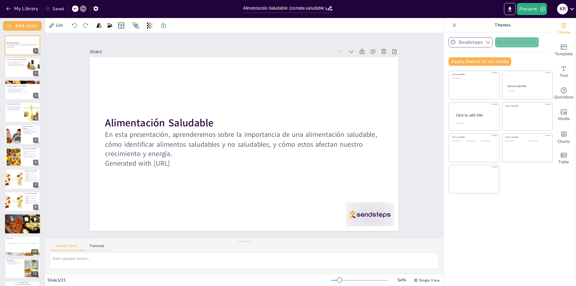
click at [24, 219] on button at bounding box center [26, 218] width 7 height 7
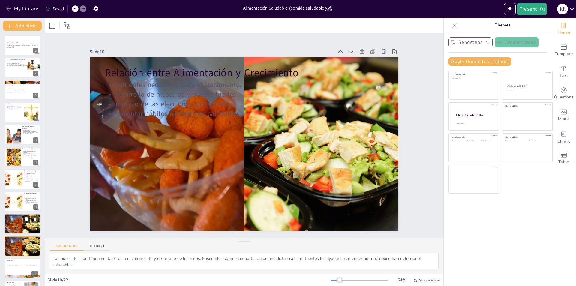
scroll to position [88, 0]
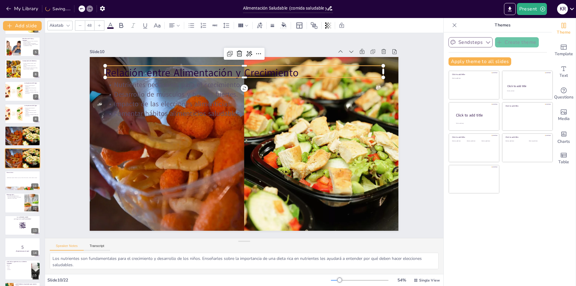
click at [271, 71] on p "Relación entre Alimentación y Crecimiento" at bounding box center [257, 74] width 275 height 72
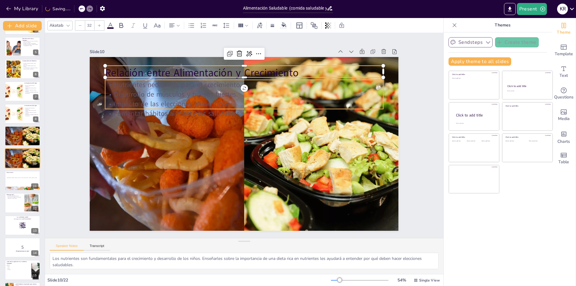
click at [184, 105] on p "Impacto de las elecciones alimenticias." at bounding box center [247, 104] width 277 height 38
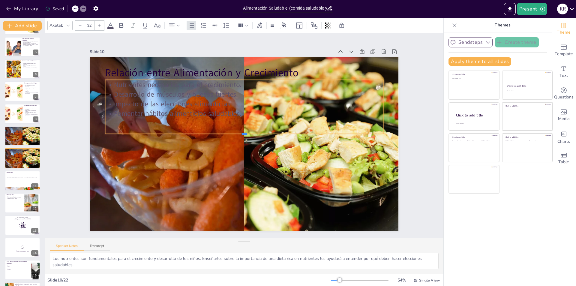
drag, startPoint x: 239, startPoint y: 107, endPoint x: 236, endPoint y: 132, distance: 25.1
click at [236, 132] on div at bounding box center [244, 136] width 277 height 34
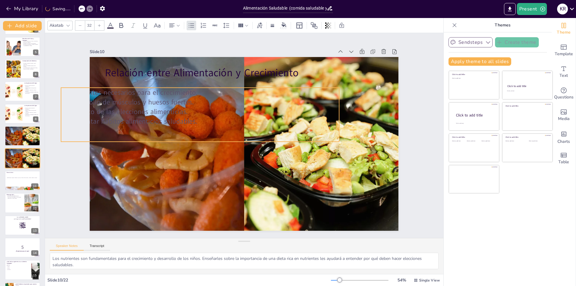
drag, startPoint x: 244, startPoint y: 113, endPoint x: 200, endPoint y: 121, distance: 44.8
click at [200, 121] on p "Fomentar hábitos alimenticios saludables." at bounding box center [200, 121] width 278 height 10
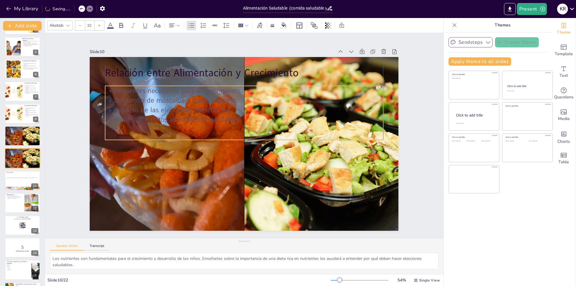
drag, startPoint x: 200, startPoint y: 121, endPoint x: 244, endPoint y: 119, distance: 44.1
click at [244, 119] on p "Fomentar hábitos alimenticios saludables." at bounding box center [244, 120] width 278 height 10
click at [409, 172] on div "Slide 1 Alimentación Saludable En esta presentación, aprenderemos sobre la impo…" at bounding box center [244, 135] width 361 height 225
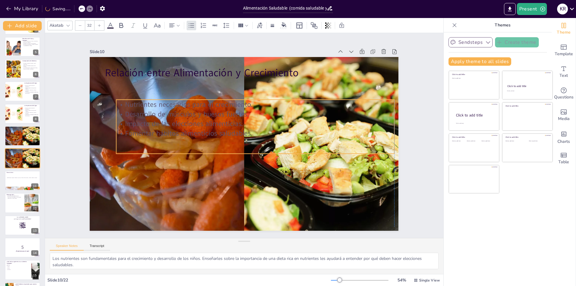
drag, startPoint x: 182, startPoint y: 95, endPoint x: 193, endPoint y: 109, distance: 17.3
click at [193, 109] on p "Desarrollo de músculos y huesos fuertes." at bounding box center [260, 116] width 274 height 67
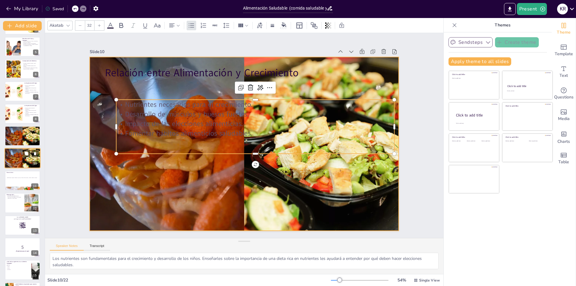
click at [14, 163] on div at bounding box center [22, 158] width 39 height 20
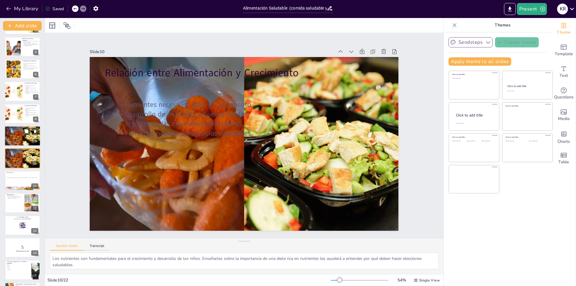
click at [14, 136] on div at bounding box center [22, 136] width 39 height 20
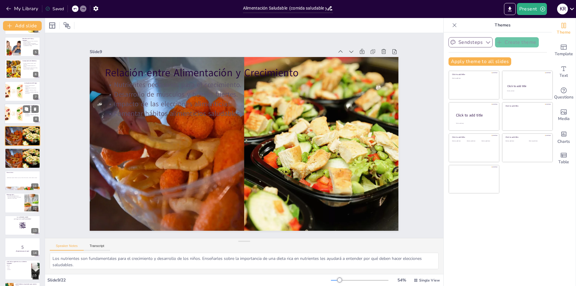
scroll to position [66, 0]
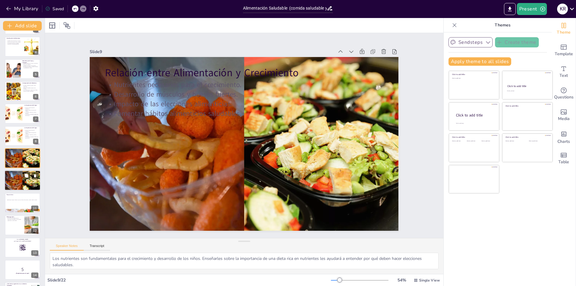
click at [16, 172] on p "Relación entre Alimentación y Crecimiento" at bounding box center [22, 172] width 32 height 2
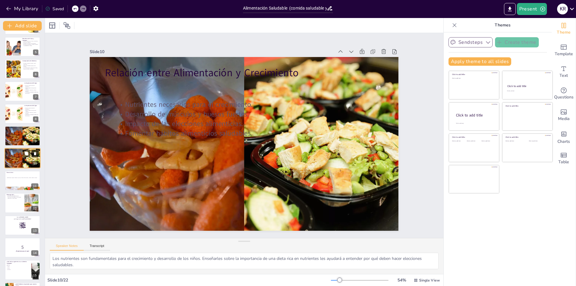
click at [36, 155] on icon at bounding box center [35, 153] width 2 height 3
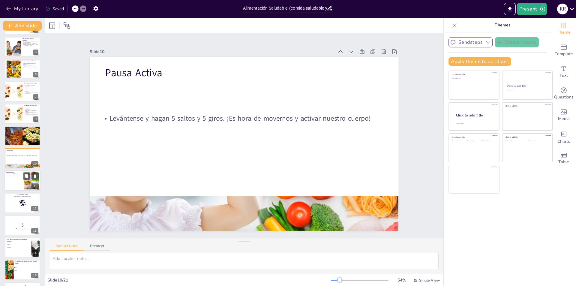
click at [16, 187] on div at bounding box center [22, 180] width 36 height 20
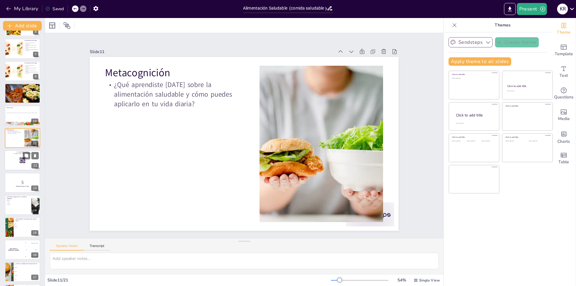
scroll to position [0, 0]
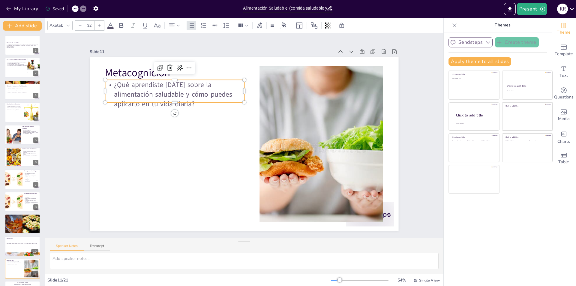
click at [193, 103] on p "¿Qué aprendiste [DATE] sobre la alimentación saludable y cómo puedes aplicarlo …" at bounding box center [179, 87] width 141 height 43
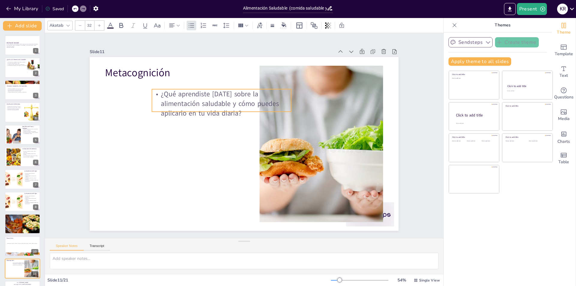
drag, startPoint x: 109, startPoint y: 80, endPoint x: 148, endPoint y: 93, distance: 40.2
click at [155, 89] on p "¿Qué aprendiste [DATE] sobre la alimentación saludable y cómo puedes aplicarlo …" at bounding box center [221, 103] width 139 height 29
click at [165, 97] on p "¿Qué aprendiste [DATE] sobre la alimentación saludable y cómo puedes aplicarlo …" at bounding box center [223, 101] width 141 height 43
click at [155, 93] on p "¿Qué aprendiste [DATE] sobre la alimentación saludable y cómo puedes aplicarlo …" at bounding box center [220, 103] width 139 height 29
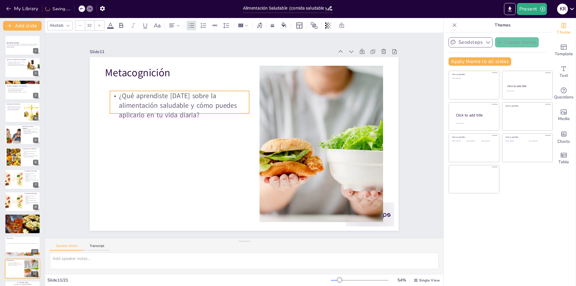
drag, startPoint x: 162, startPoint y: 89, endPoint x: 121, endPoint y: 91, distance: 40.5
click at [121, 91] on p "¿Qué aprendiste [DATE] sobre la alimentación saludable y cómo puedes aplicarlo …" at bounding box center [179, 105] width 139 height 29
click at [192, 117] on p "¿Qué aprendiste [DATE] sobre la alimentación saludable y cómo puedes aplicarlo …" at bounding box center [182, 98] width 141 height 43
click at [192, 117] on p "¿Qué aprendiste [DATE] sobre la alimentación saludable y cómo puedes aplicarlo …" at bounding box center [179, 105] width 139 height 29
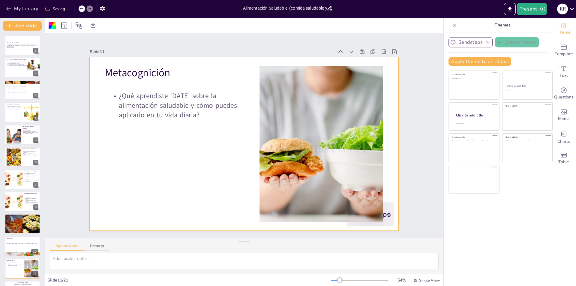
click at [195, 115] on p "¿Qué aprendiste [DATE] sobre la alimentación saludable y cómo puedes aplicarlo …" at bounding box center [179, 105] width 139 height 29
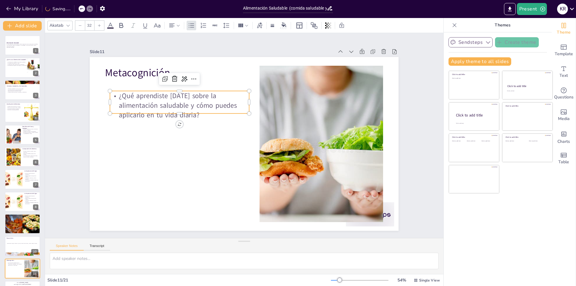
click at [192, 111] on p "¿Qué aprendiste [DATE] sobre la alimentación saludable y cómo puedes aplicarlo …" at bounding box center [179, 105] width 139 height 29
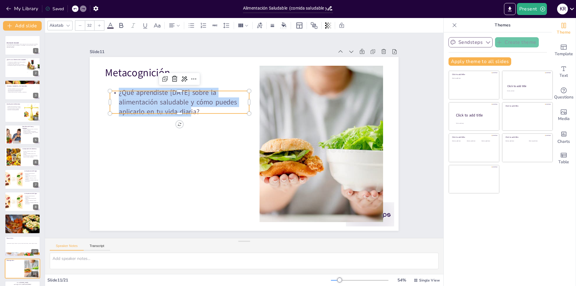
drag, startPoint x: 196, startPoint y: 110, endPoint x: 114, endPoint y: 92, distance: 84.4
click at [114, 92] on p "¿Qué aprendiste [DATE] sobre la alimentación saludable y cómo puedes aplicarlo …" at bounding box center [179, 102] width 139 height 29
copy p "¿Qué aprendiste [DATE] sobre la alimentación saludable y cómo puedes aplicarlo …"
click at [494, 260] on div "Sendsteps Create theme Apply theme to all slides Click to add title Click to ad…" at bounding box center [498, 158] width 108 height 253
click at [66, 126] on div "Slide 1 Alimentación Saludable En esta presentación, aprenderemos sobre la impo…" at bounding box center [244, 135] width 398 height 205
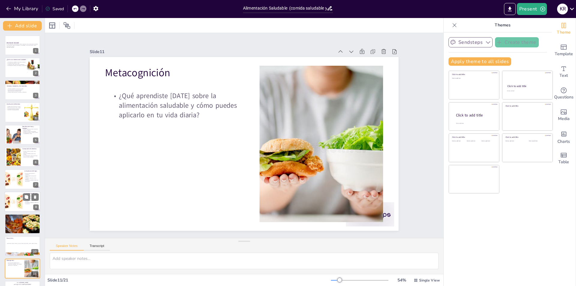
click at [20, 202] on div at bounding box center [13, 201] width 35 height 20
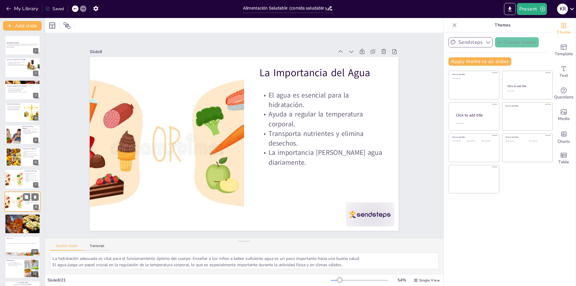
scroll to position [43, 0]
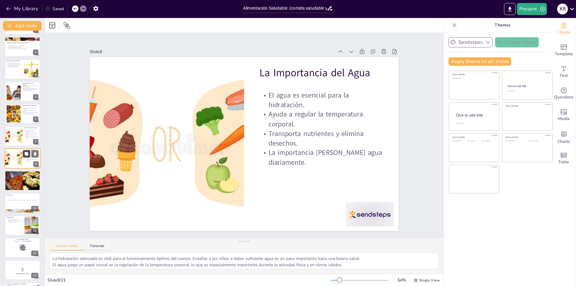
click at [25, 157] on button at bounding box center [26, 153] width 7 height 7
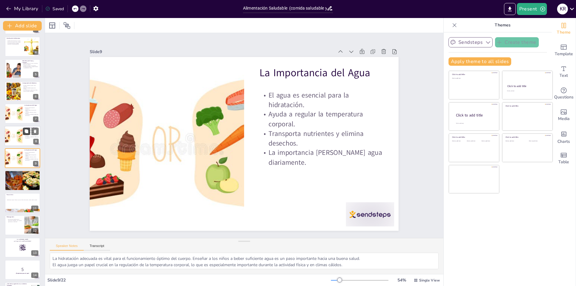
click at [28, 132] on icon at bounding box center [27, 131] width 4 height 4
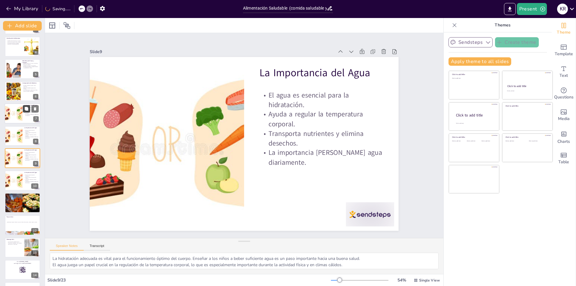
click at [25, 110] on icon at bounding box center [26, 109] width 4 height 4
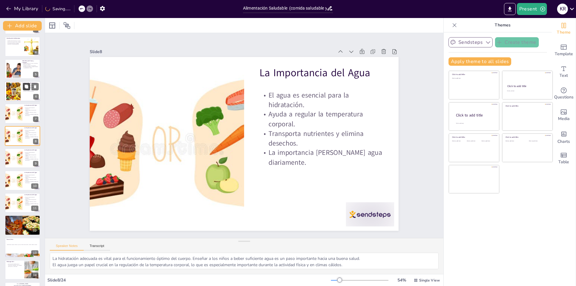
scroll to position [43, 0]
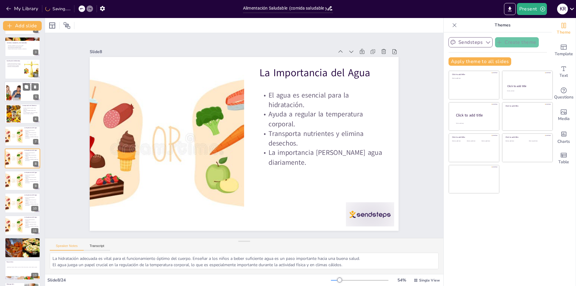
click at [18, 86] on div at bounding box center [13, 91] width 27 height 18
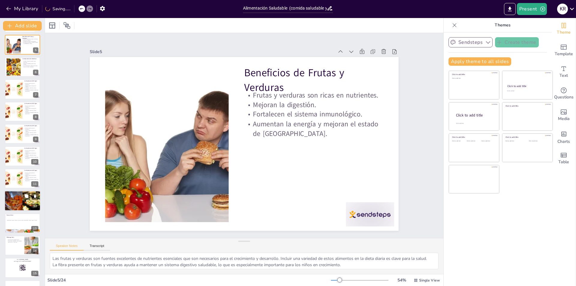
scroll to position [0, 0]
